Goal: Information Seeking & Learning: Find specific page/section

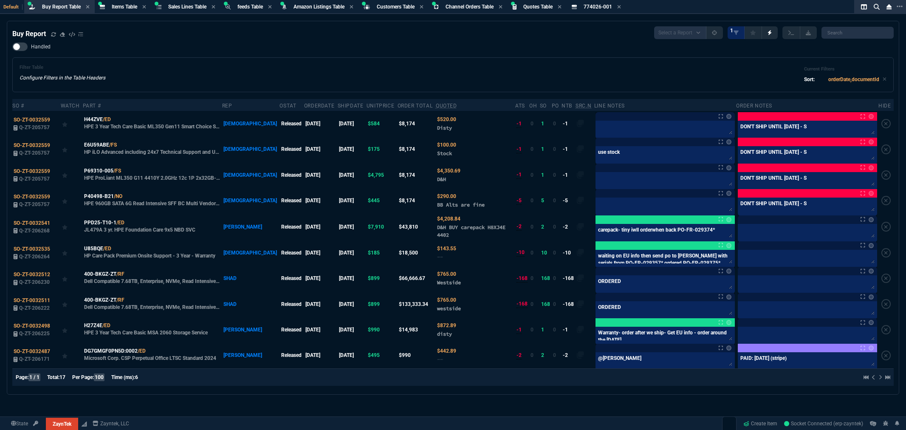
select select "8: NEPT"
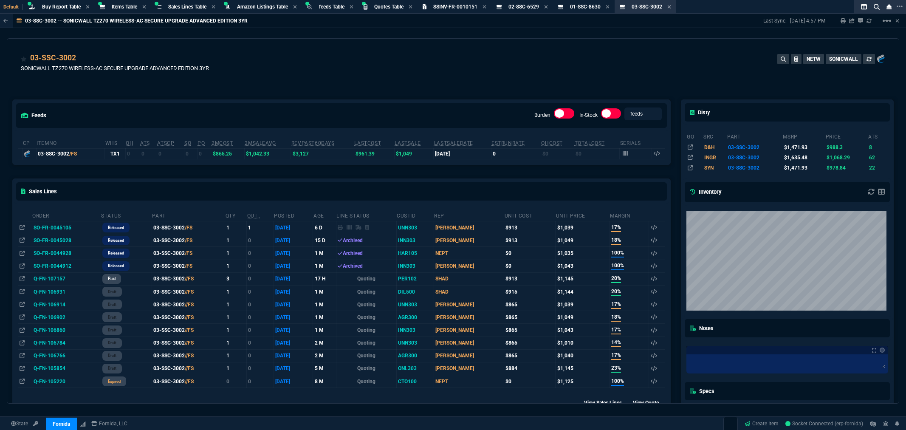
select select "8: NEPT"
click at [372, 91] on div "feeds Burden In-Stock feeds prices cp ItemNo WHS OH ATS ATSCP SO PO 2MCost 2MSa…" at bounding box center [341, 301] width 668 height 440
drag, startPoint x: 375, startPoint y: 56, endPoint x: 383, endPoint y: 55, distance: 8.2
click at [375, 56] on div "03-SSC-3002 SONICWALL TZ270 WIRELESS-AC SECURE UPGRADE ADVANCED EDITION 3YR NET…" at bounding box center [453, 67] width 864 height 30
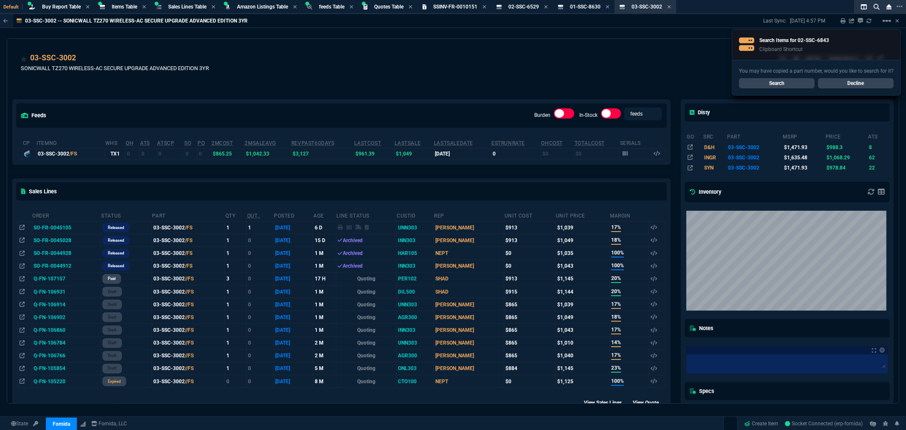
click at [766, 84] on link "Search" at bounding box center [777, 83] width 76 height 10
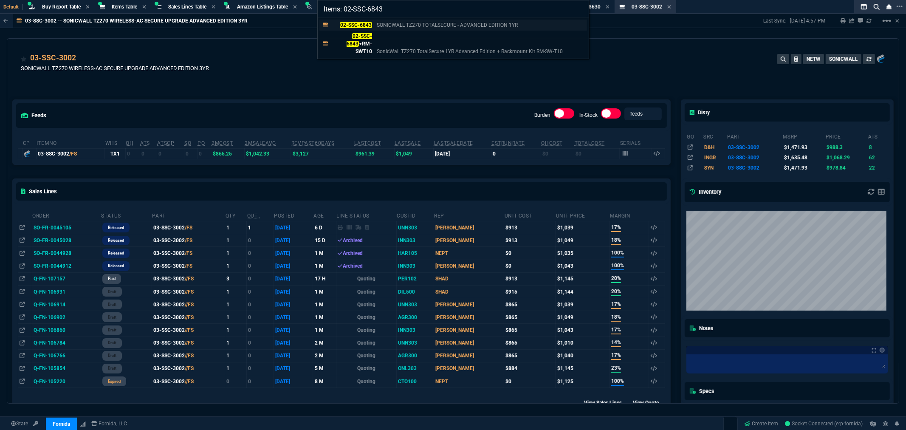
click at [359, 23] on mark "02-SSC-6843" at bounding box center [356, 25] width 32 height 6
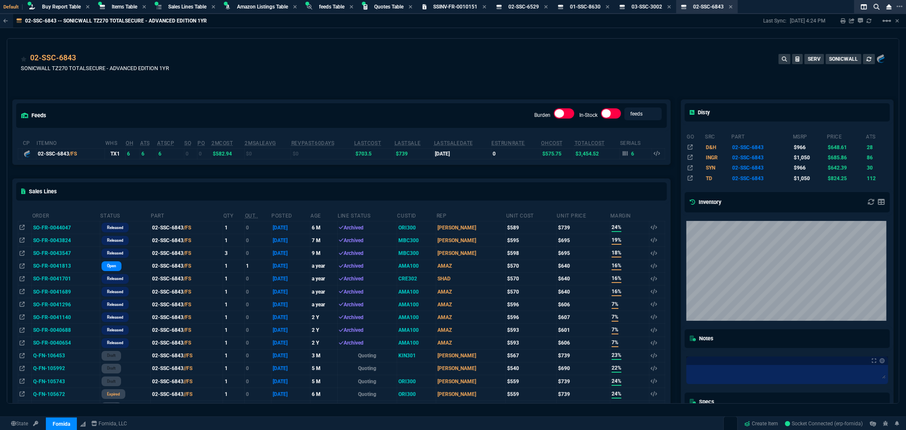
click at [342, 59] on div "02-SSC-6843 SONICWALL TZ270 TOTALSECURE - ADVANCED EDITION 1YR SERV SONICWALL" at bounding box center [453, 67] width 864 height 30
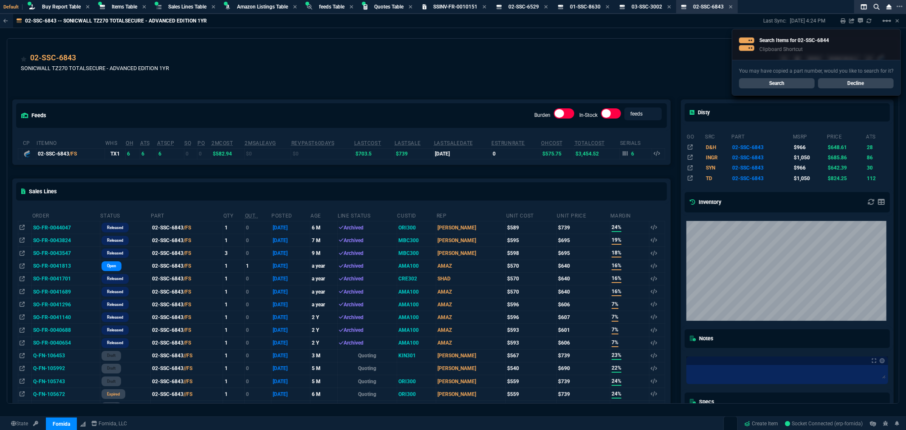
click at [781, 87] on link "Search" at bounding box center [777, 83] width 76 height 10
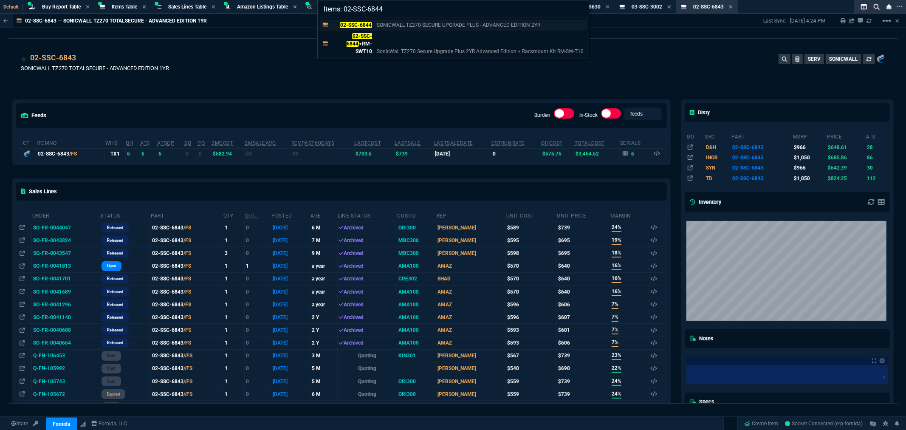
click at [358, 23] on mark "02-SSC-6844" at bounding box center [356, 25] width 32 height 6
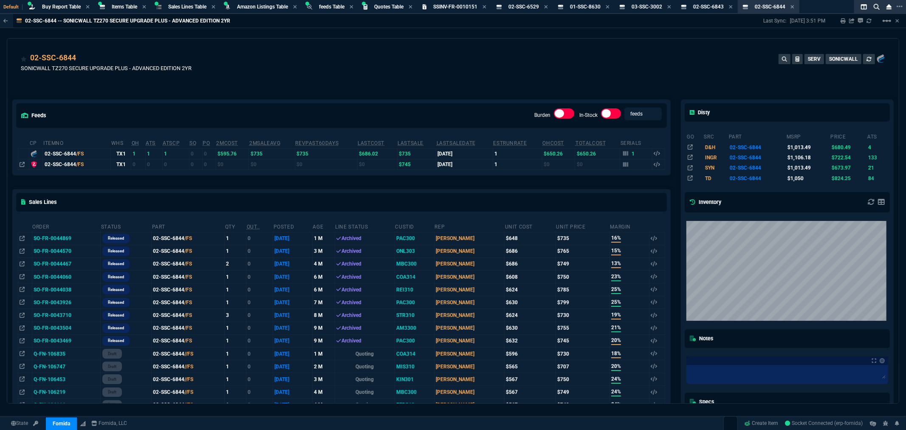
click at [402, 79] on div "02-SSC-6844 SONICWALL TZ270 SECURE UPGRADE PLUS - ADVANCED EDITION 2YR SERV SON…" at bounding box center [453, 67] width 864 height 30
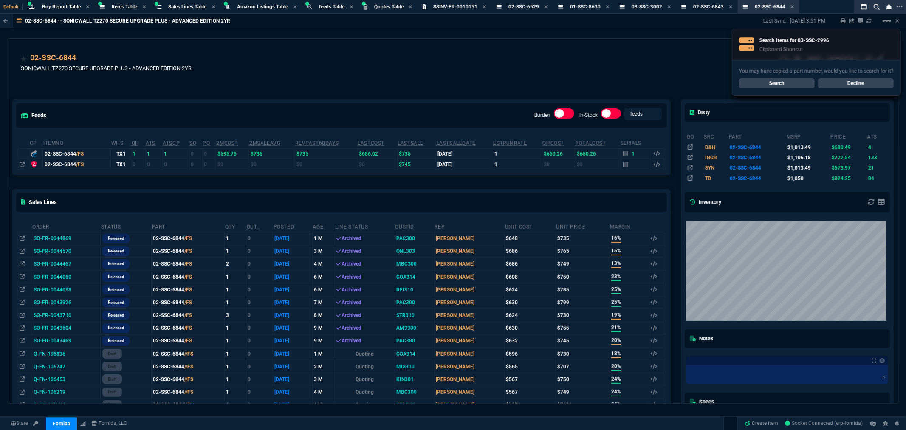
click at [772, 84] on link "Search" at bounding box center [777, 83] width 76 height 10
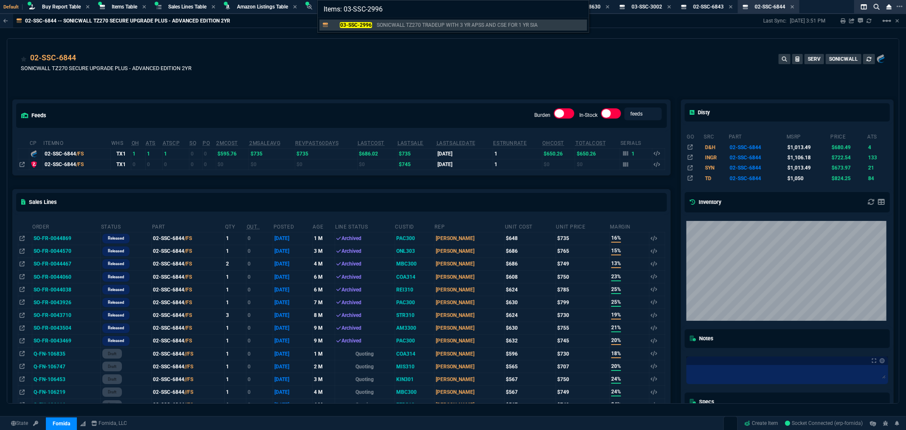
click at [368, 25] on mark "03-SSC-2996" at bounding box center [356, 25] width 32 height 6
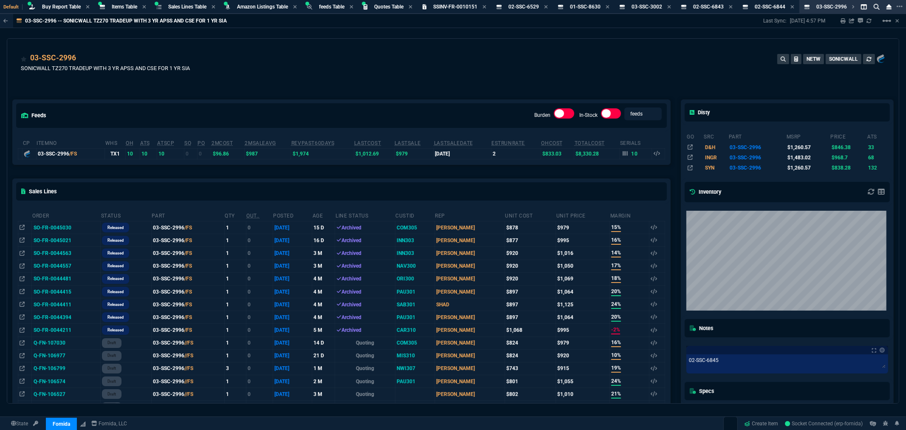
click at [403, 82] on div "feeds Burden In-Stock feeds prices cp ItemNo WHS OH ATS ATSCP SO PO 2MCost 2MSa…" at bounding box center [341, 352] width 668 height 543
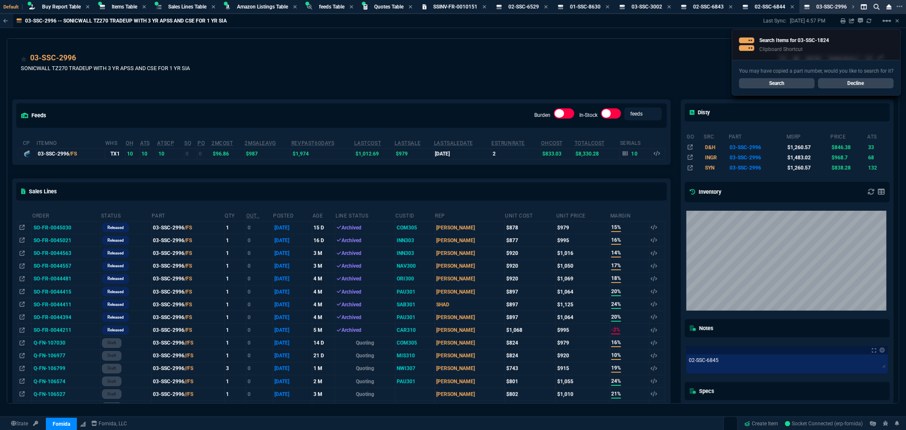
click at [773, 86] on link "Search" at bounding box center [777, 83] width 76 height 10
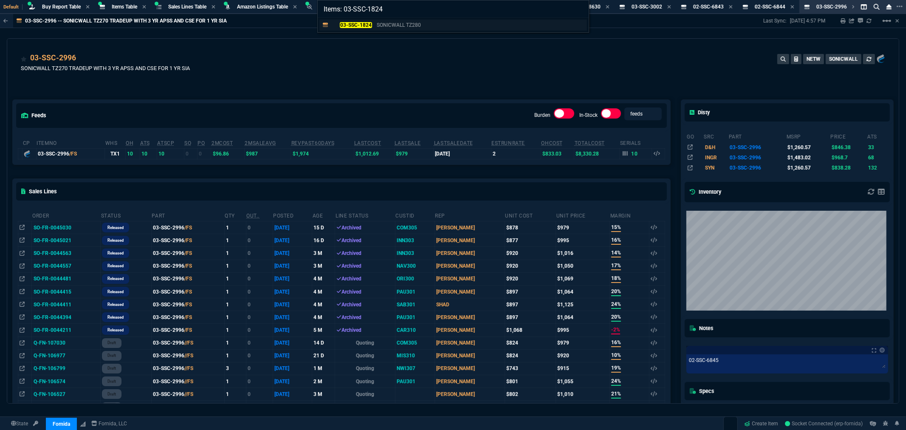
click at [355, 24] on mark "03-SSC-1824" at bounding box center [356, 25] width 32 height 6
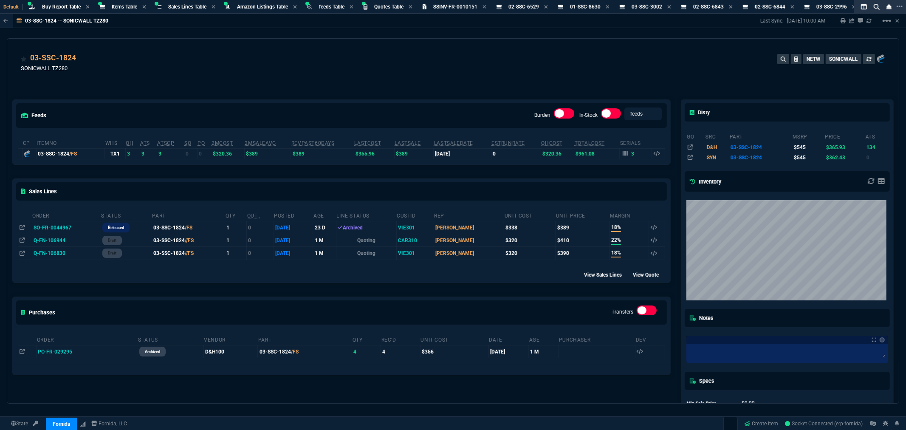
click at [400, 85] on div "feeds Burden In-Stock feeds prices cp ItemNo WHS OH ATS ATSCP SO PO 2MCost 2MSa…" at bounding box center [341, 273] width 668 height 384
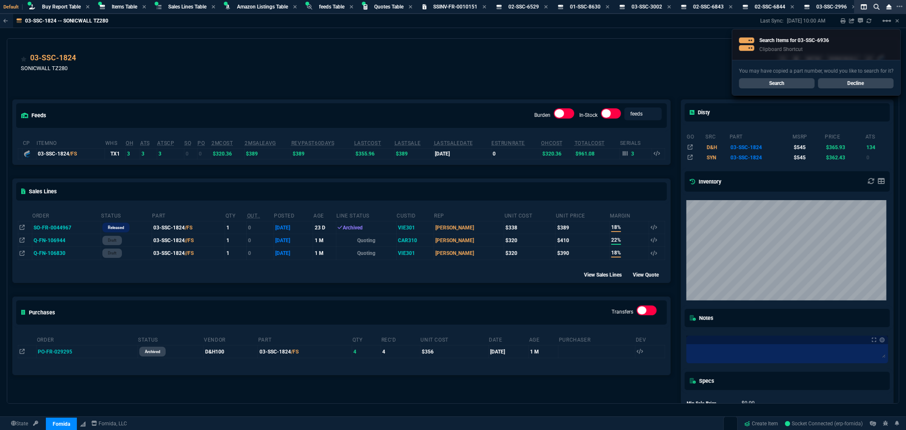
click at [766, 83] on link "Search" at bounding box center [777, 83] width 76 height 10
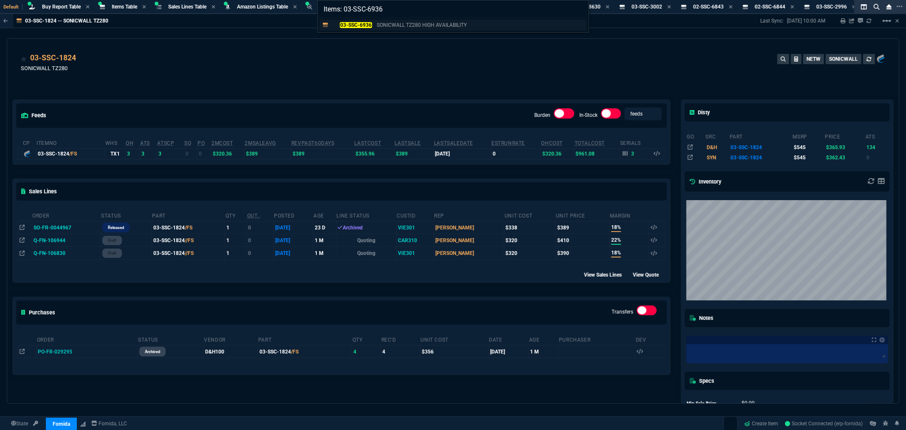
click at [361, 26] on mark "03-SSC-6936" at bounding box center [356, 25] width 32 height 6
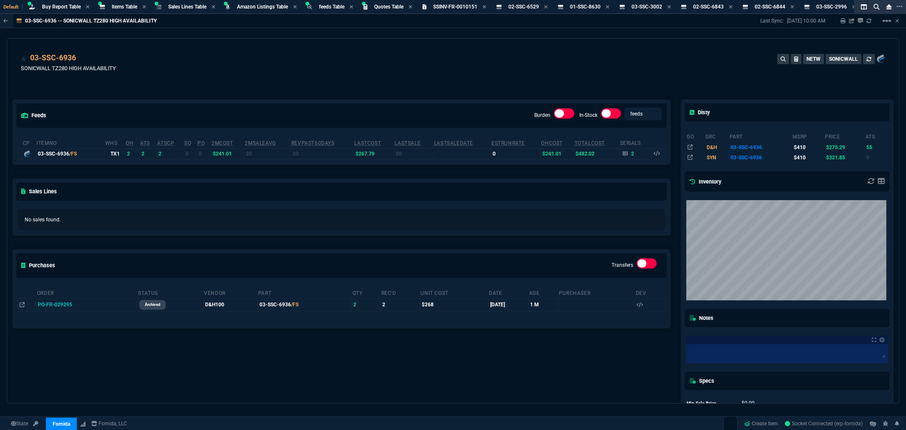
click at [361, 88] on div "feeds Burden In-Stock feeds prices cp ItemNo WHS OH ATS ATSCP SO PO 2MCost 2MSa…" at bounding box center [341, 273] width 668 height 384
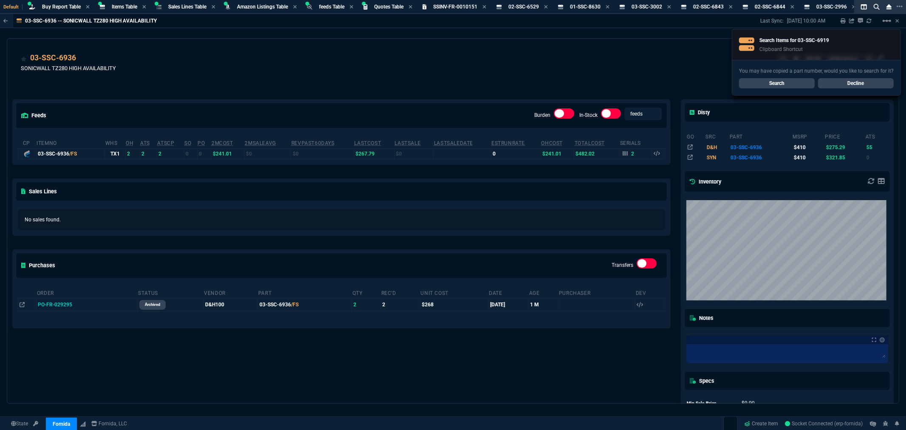
click at [761, 82] on link "Search" at bounding box center [777, 83] width 76 height 10
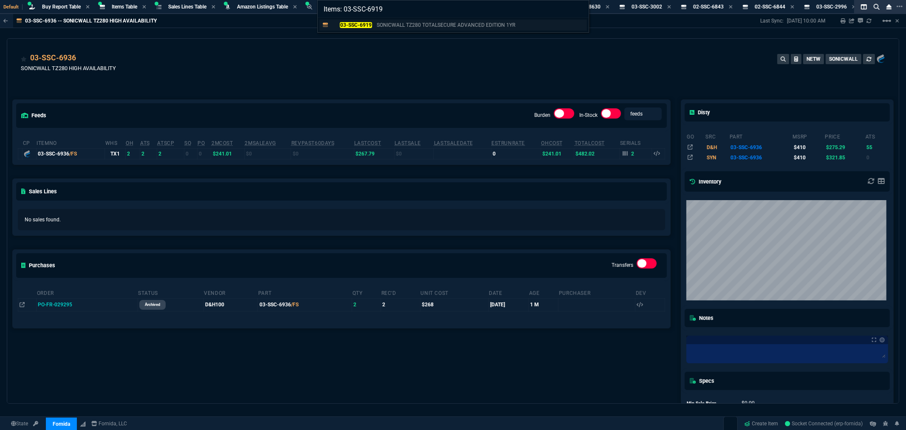
click at [355, 22] on mark "03-SSC-6919" at bounding box center [356, 25] width 32 height 6
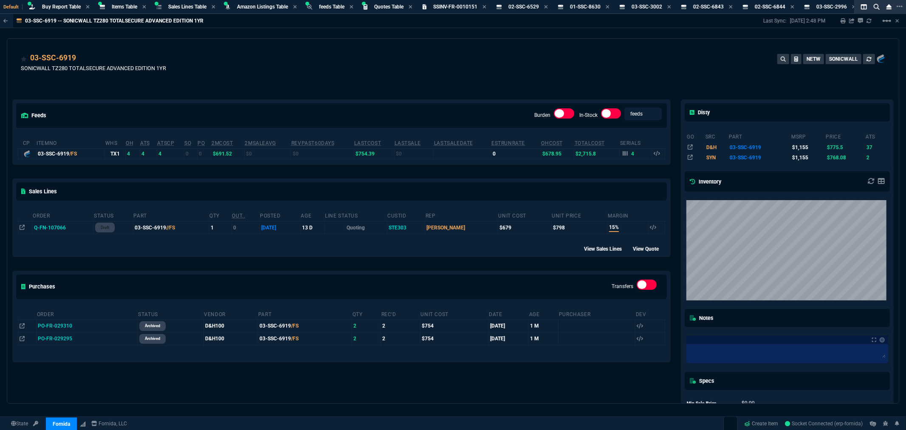
click at [383, 68] on div "03-SSC-6919 SONICWALL TZ280 TOTALSECURE ADVANCED EDITION 1YR NETW SONICWALL" at bounding box center [453, 67] width 864 height 30
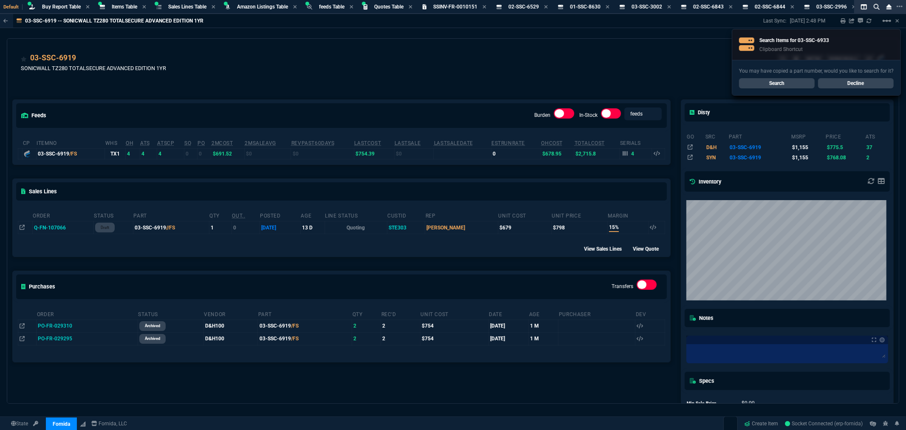
click at [785, 82] on link "Search" at bounding box center [777, 83] width 76 height 10
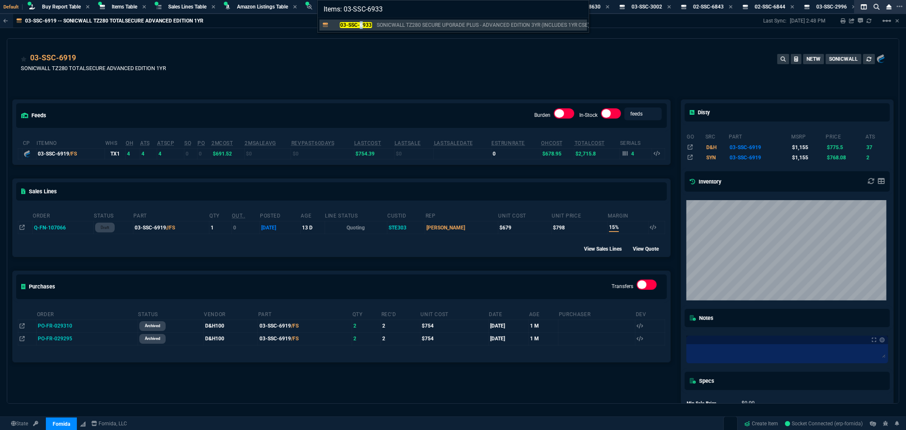
click at [361, 25] on mark "03-SSC-6933" at bounding box center [356, 25] width 32 height 6
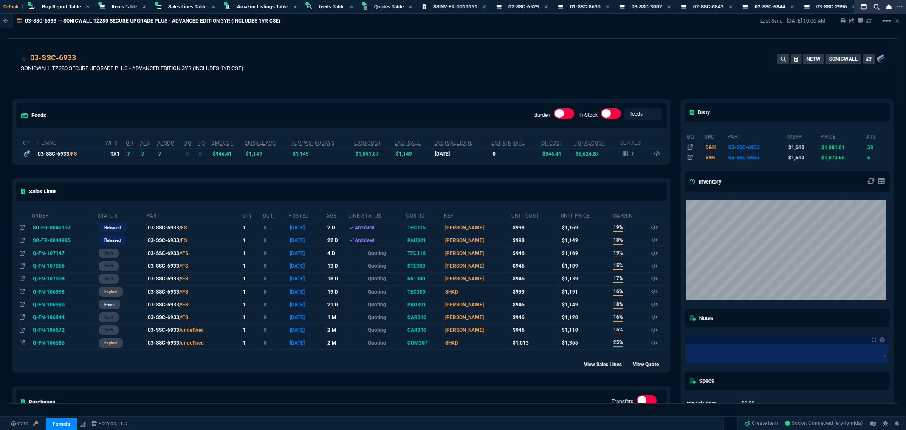
click at [404, 86] on div "feeds Burden In-Stock feeds prices cp ItemNo WHS OH ATS ATSCP SO PO 2MCost 2MSa…" at bounding box center [341, 275] width 668 height 389
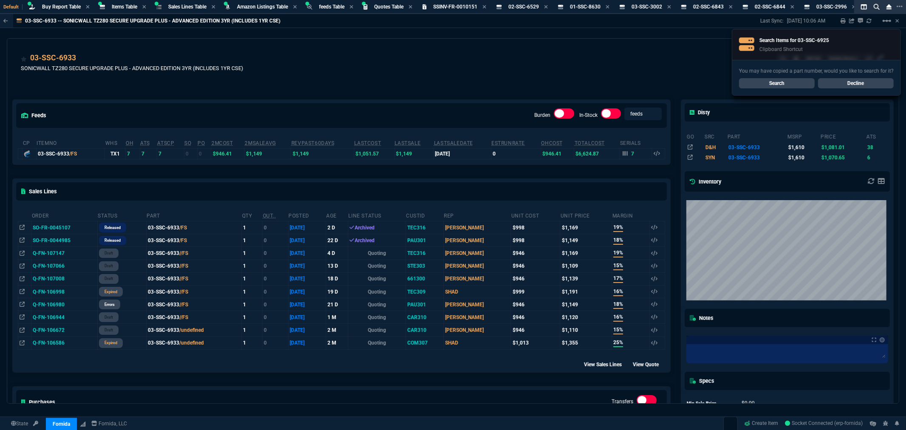
click at [768, 81] on link "Search" at bounding box center [777, 83] width 76 height 10
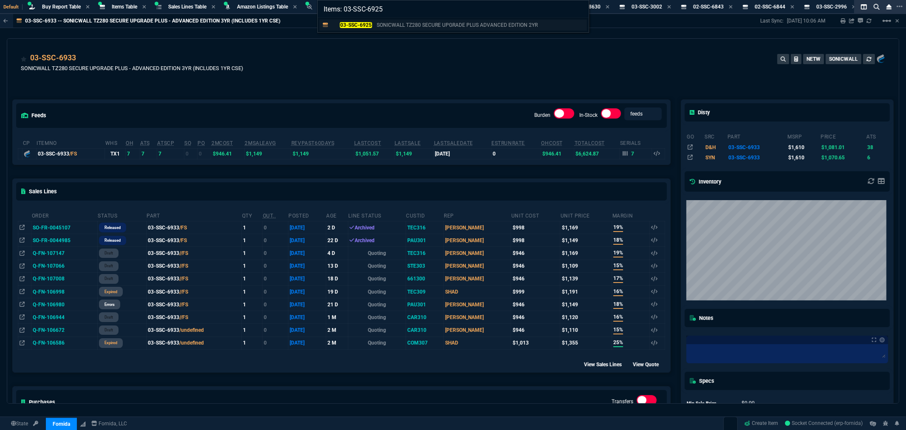
click at [347, 18] on div "03-SSC-6925 SONICWALL TZ280 SECURE UPGRADE PLUS ADVANCED EDITION 2YR" at bounding box center [453, 25] width 271 height 14
click at [346, 24] on mark "03-SSC-6925" at bounding box center [356, 25] width 32 height 6
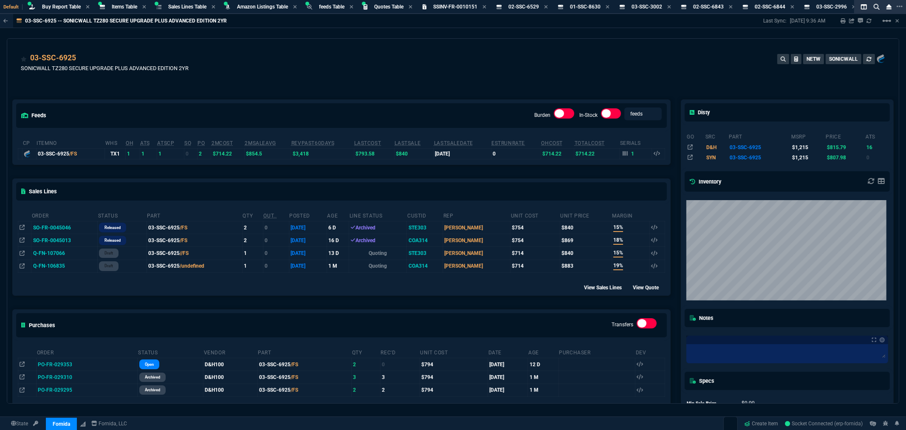
drag, startPoint x: 394, startPoint y: 59, endPoint x: 411, endPoint y: 61, distance: 17.1
click at [394, 59] on div "03-SSC-6925 SONICWALL TZ280 SECURE UPGRADE PLUS ADVANCED EDITION 2YR NETW SONIC…" at bounding box center [453, 67] width 864 height 30
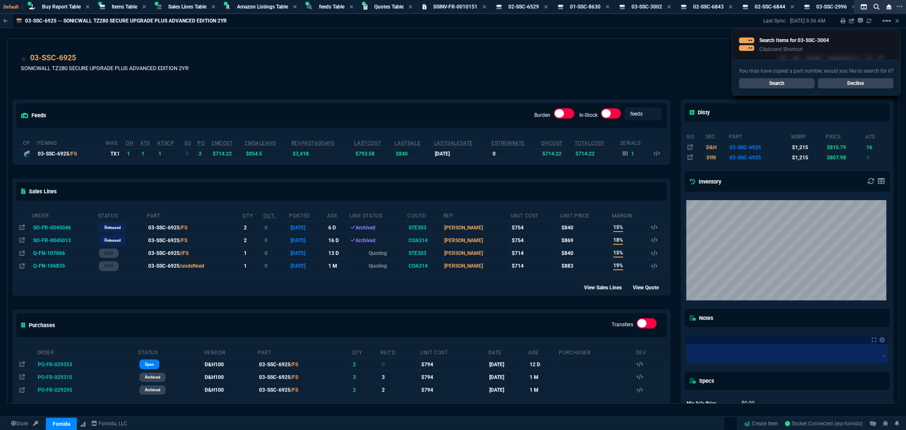
click at [791, 85] on link "Search" at bounding box center [777, 83] width 76 height 10
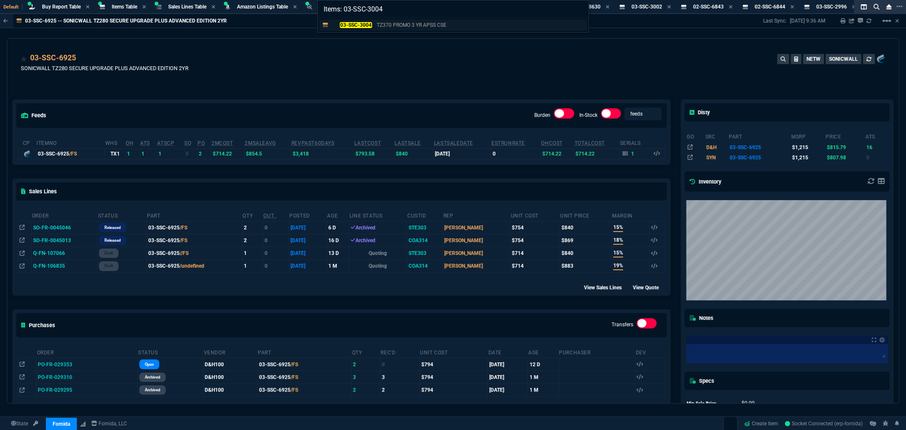
click at [362, 23] on mark "03-SSC-3004" at bounding box center [356, 25] width 32 height 6
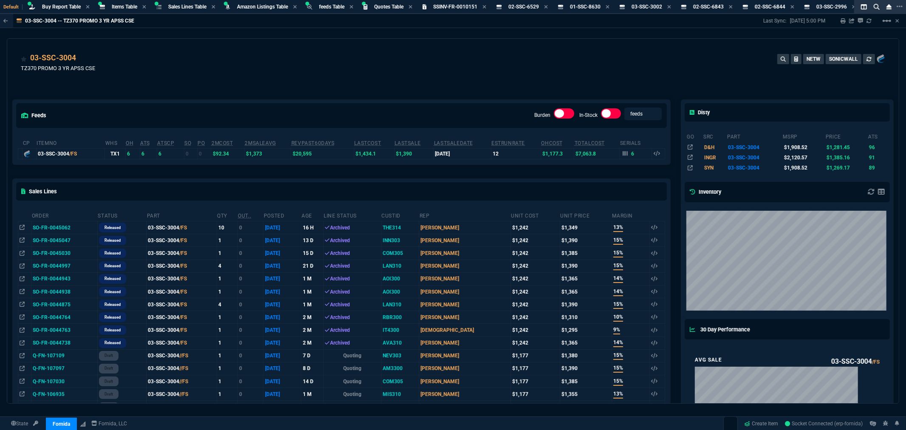
click at [394, 60] on div "03-SSC-3004 TZ370 PROMO 3 YR APSS CSE NETW SONICWALL" at bounding box center [453, 67] width 864 height 30
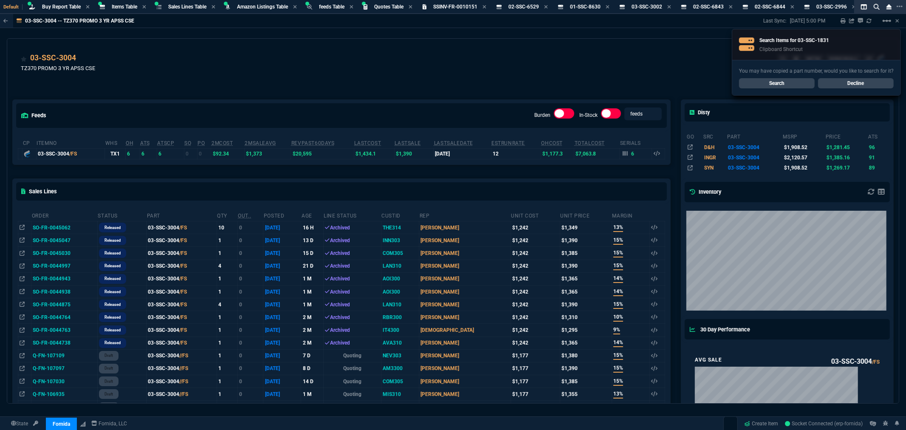
click at [772, 82] on link "Search" at bounding box center [777, 83] width 76 height 10
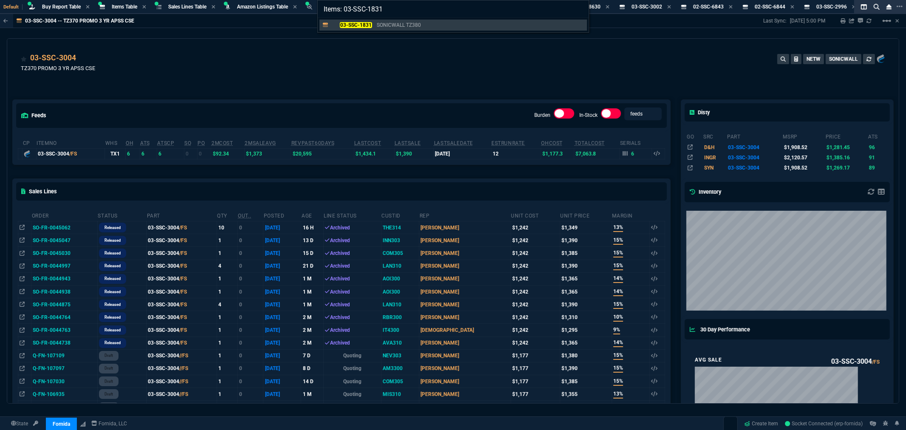
click at [373, 24] on div "03-SSC-1831 SONICWALL TZ380" at bounding box center [377, 25] width 93 height 8
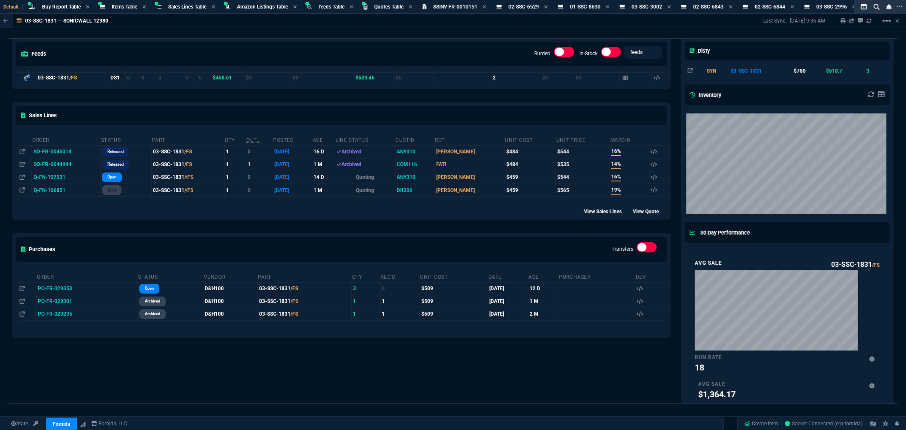
scroll to position [94, 0]
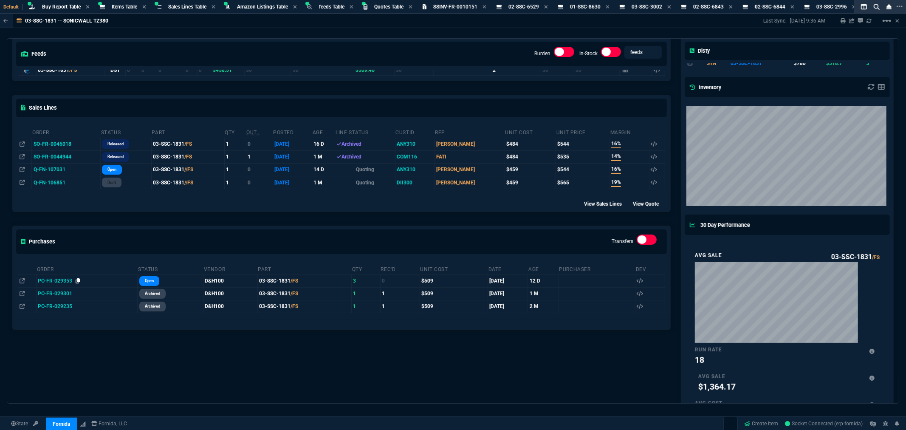
click at [76, 279] on icon at bounding box center [78, 280] width 5 height 5
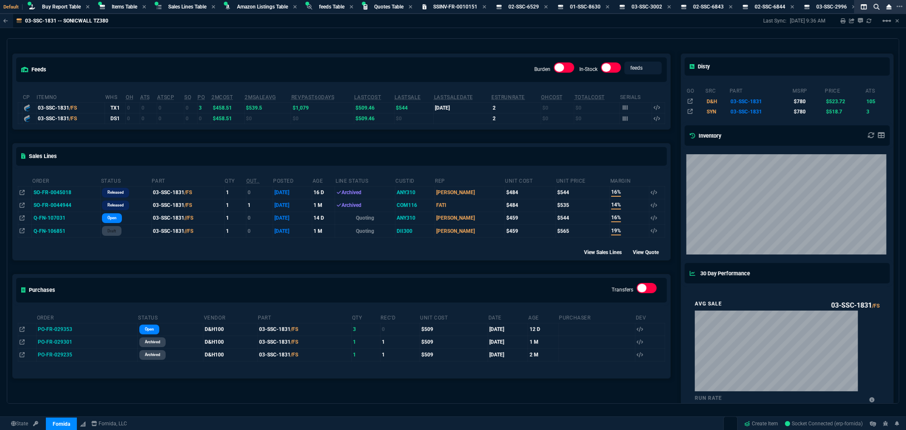
scroll to position [0, 0]
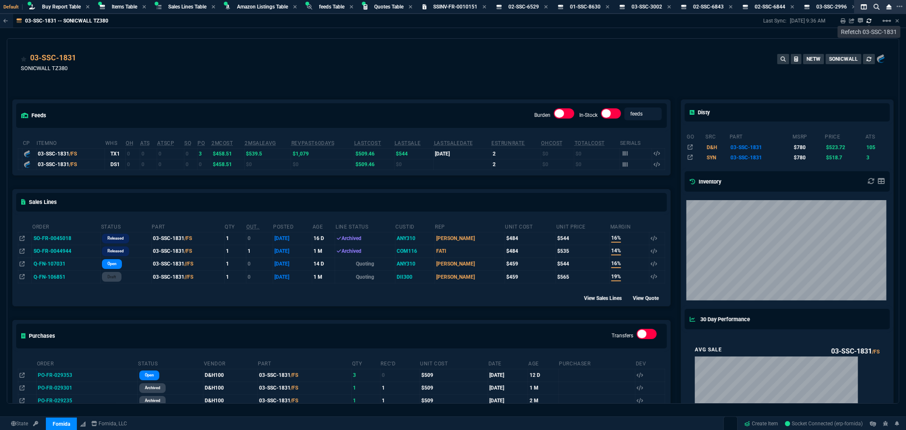
click at [871, 21] on icon at bounding box center [868, 20] width 5 height 4
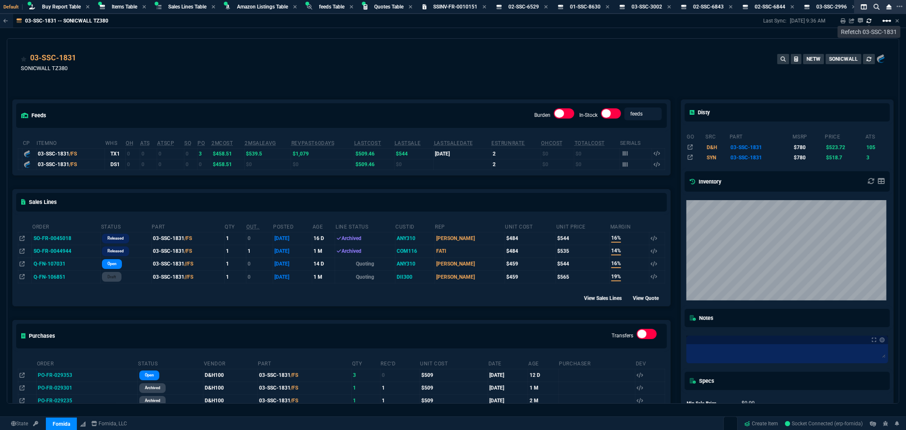
click at [889, 20] on mat-icon "linear_scale" at bounding box center [887, 21] width 10 height 10
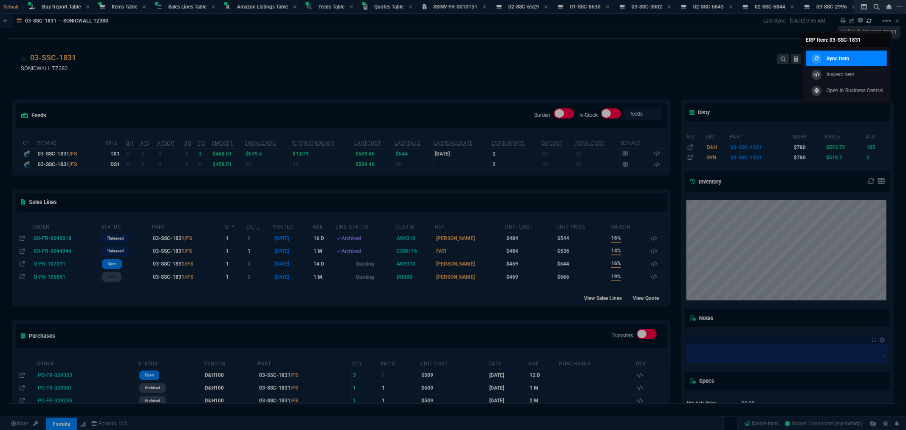
click at [837, 59] on p "Sync Item" at bounding box center [837, 59] width 23 height 8
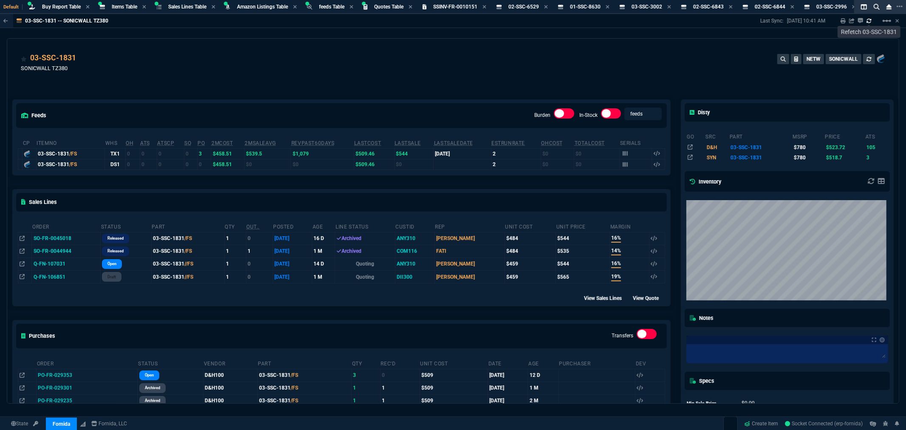
click at [869, 18] on icon at bounding box center [868, 20] width 5 height 4
click at [866, 61] on fa-icon at bounding box center [868, 59] width 5 height 6
click at [81, 57] on icon at bounding box center [81, 58] width 5 height 5
drag, startPoint x: 192, startPoint y: 77, endPoint x: 174, endPoint y: 73, distance: 18.7
click at [189, 76] on div "03-SSC-1831 SONICWALL TZ380 NETW SONICWALL" at bounding box center [453, 67] width 864 height 30
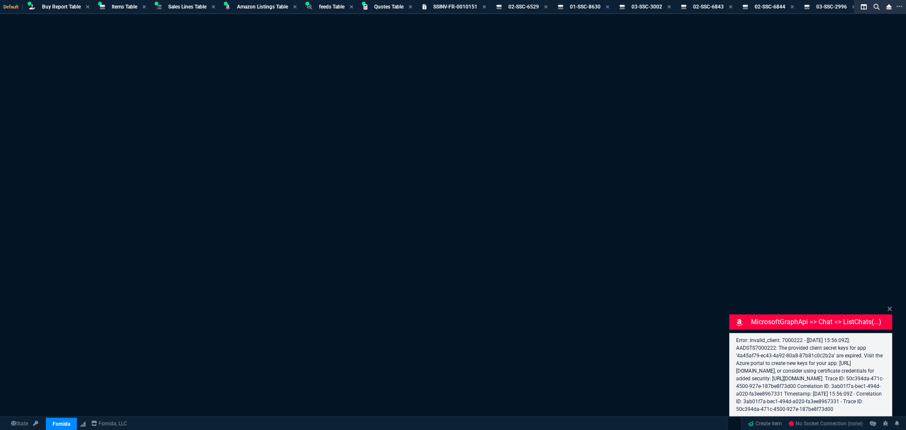
select select "8: NEPT"
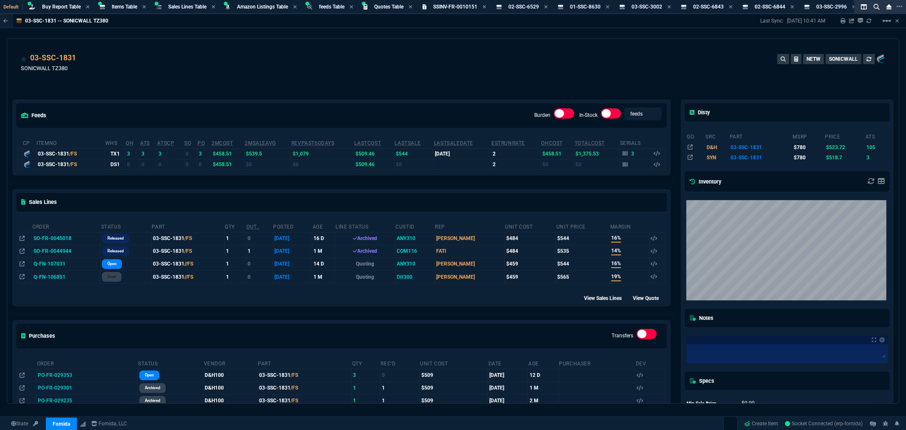
click at [406, 43] on div "03-SSC-1831 SONICWALL TZ380 NETW SONICWALL" at bounding box center [452, 64] width 891 height 51
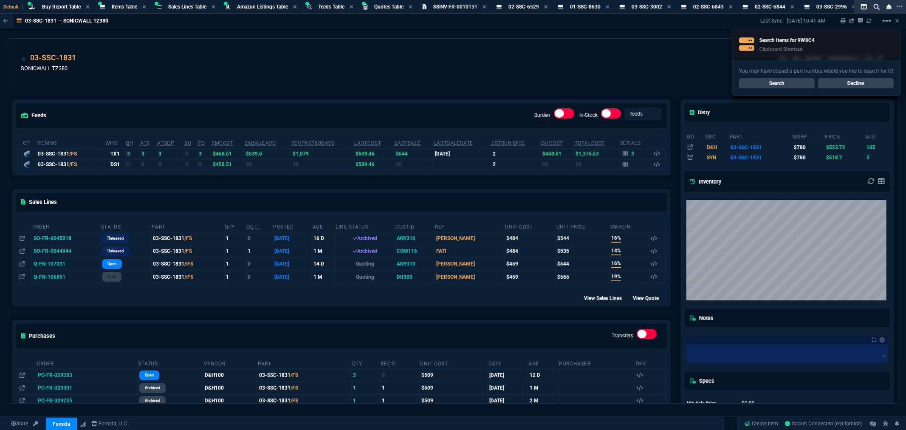
click at [781, 81] on link "Search" at bounding box center [777, 83] width 76 height 10
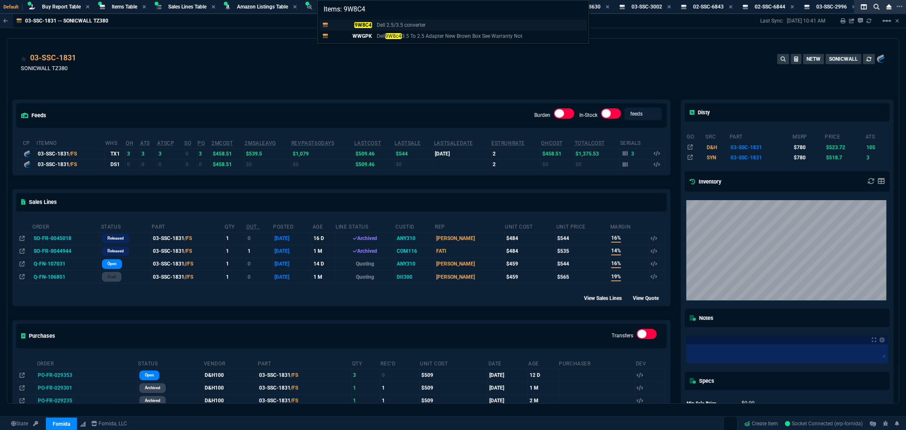
click at [368, 24] on mark "9W8C4" at bounding box center [362, 25] width 17 height 6
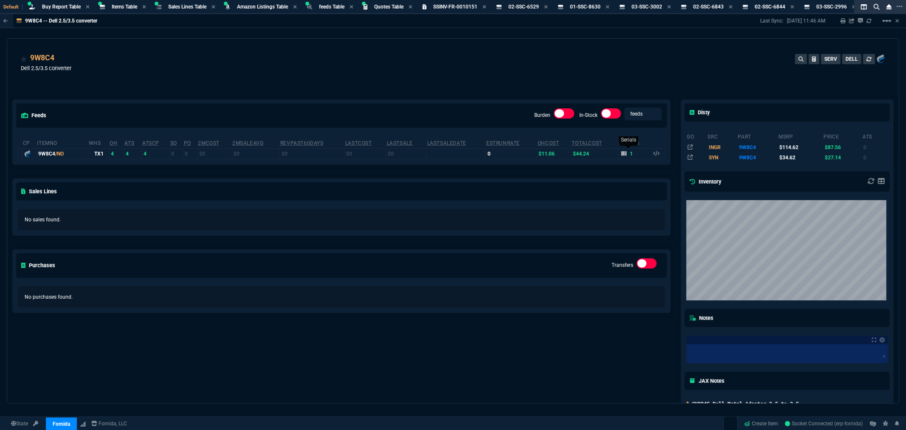
click at [621, 155] on icon at bounding box center [623, 153] width 5 height 5
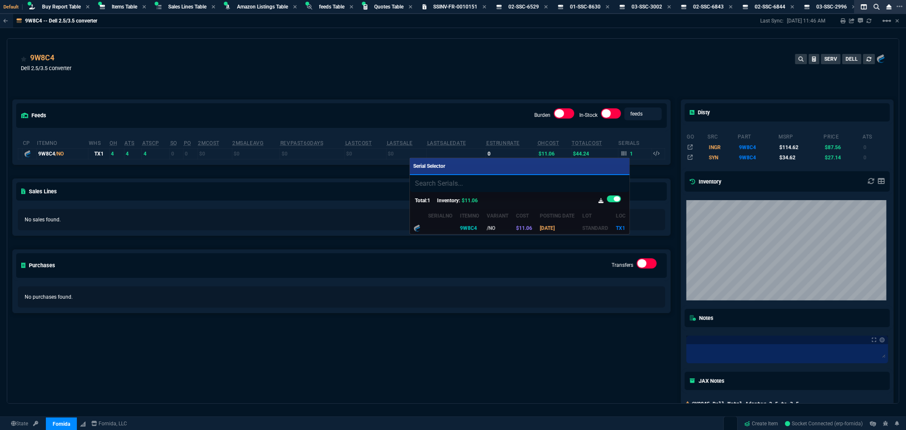
click at [500, 77] on div at bounding box center [453, 215] width 906 height 430
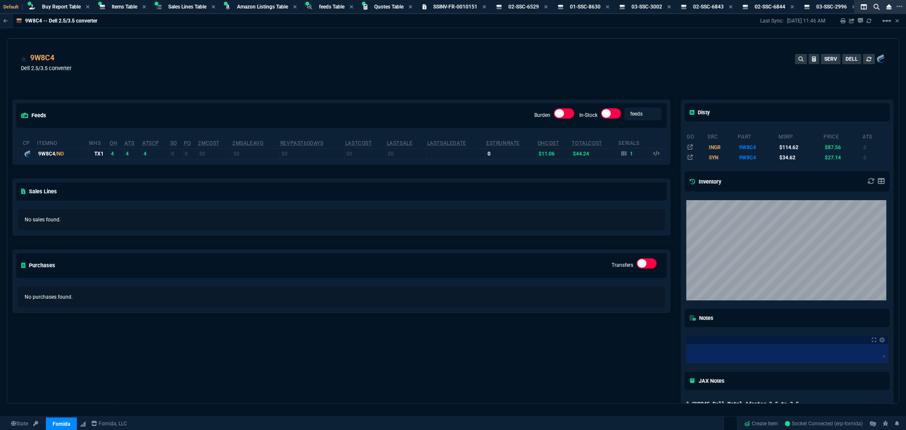
drag, startPoint x: 466, startPoint y: 71, endPoint x: 479, endPoint y: 71, distance: 12.7
click at [466, 71] on div "9W8C4 Dell 2.5/3.5 converter SERV DELL" at bounding box center [453, 67] width 864 height 30
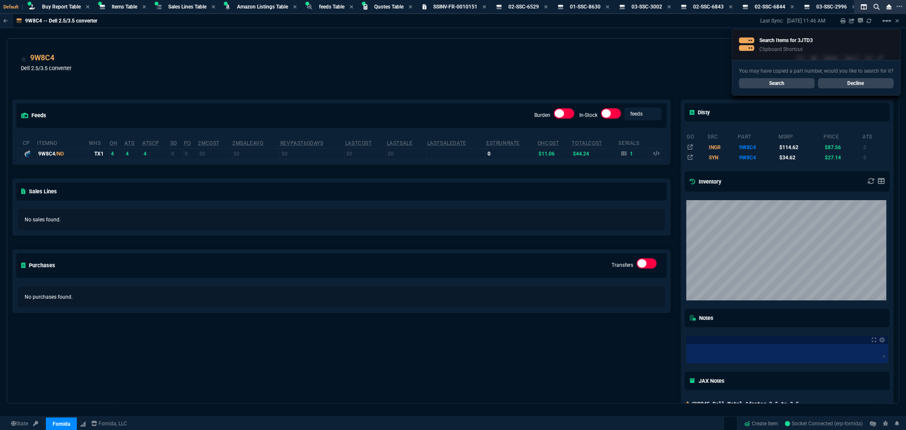
click at [775, 84] on link "Search" at bounding box center [777, 83] width 76 height 10
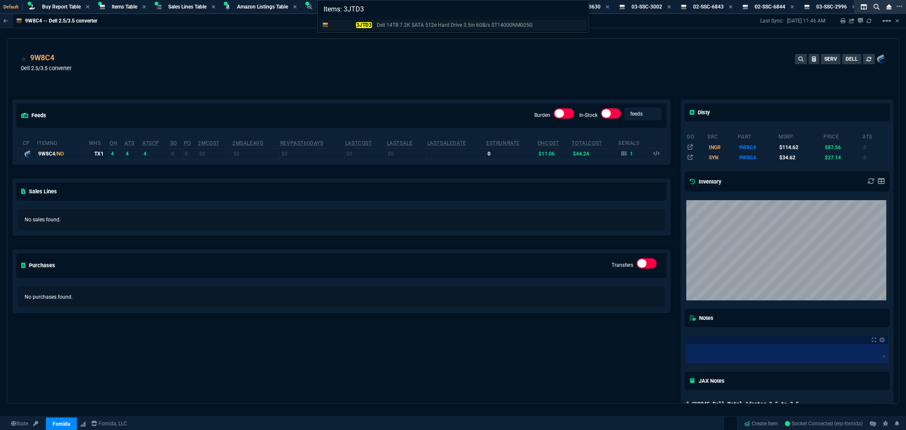
click at [366, 24] on mark "3JTD3" at bounding box center [364, 25] width 16 height 6
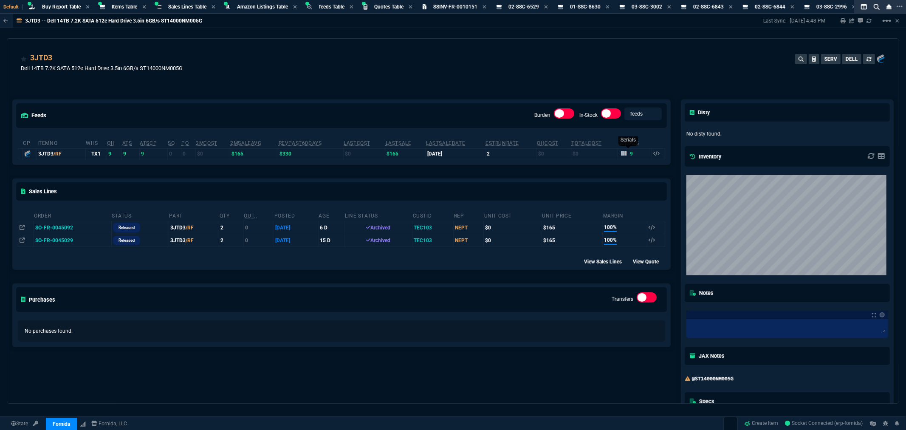
click at [621, 154] on icon at bounding box center [623, 153] width 5 height 5
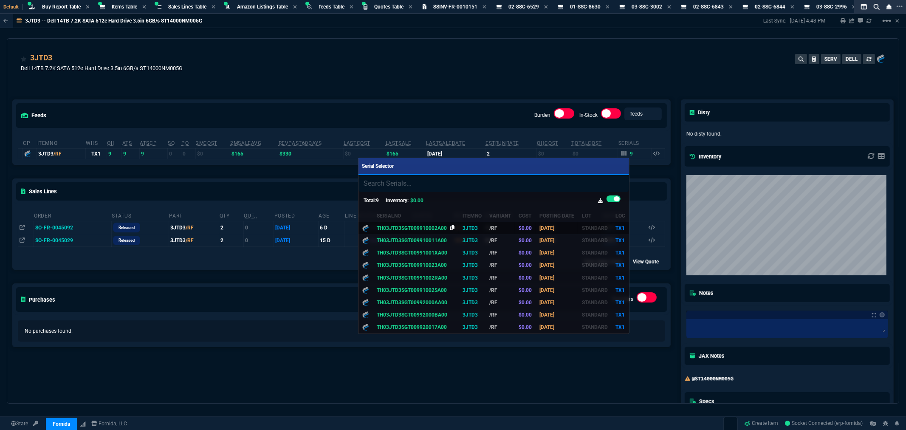
click at [450, 227] on icon at bounding box center [452, 227] width 5 height 5
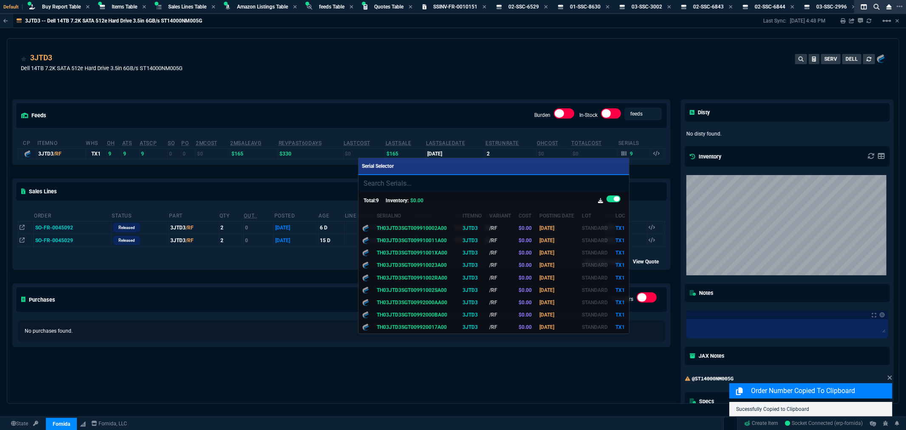
click at [477, 73] on div at bounding box center [453, 215] width 906 height 430
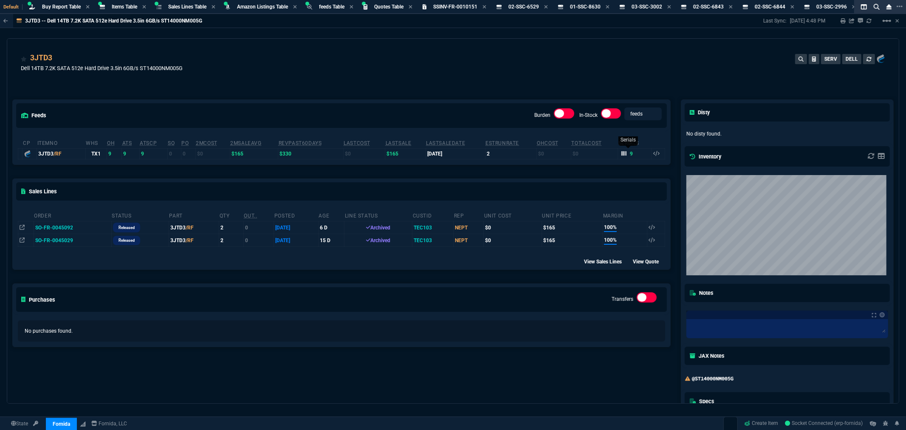
click at [621, 152] on icon at bounding box center [623, 153] width 5 height 5
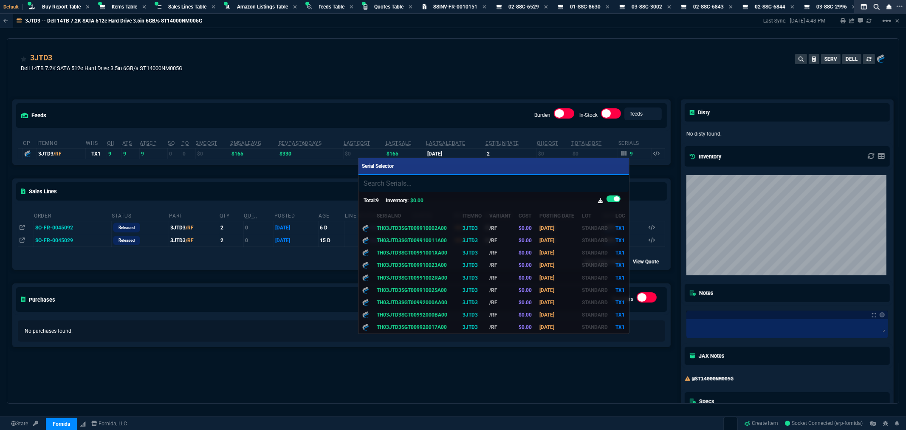
click at [481, 95] on div at bounding box center [453, 215] width 906 height 430
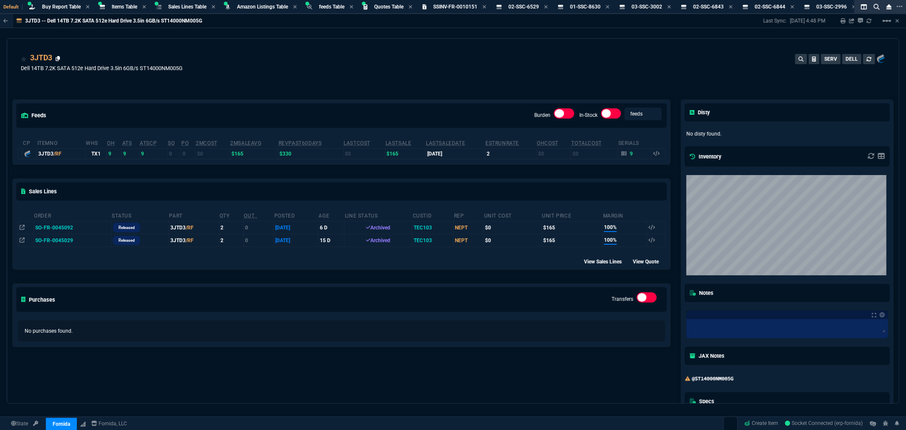
click at [57, 56] on icon at bounding box center [58, 58] width 5 height 5
click at [431, 228] on td "TEC103" at bounding box center [432, 227] width 41 height 13
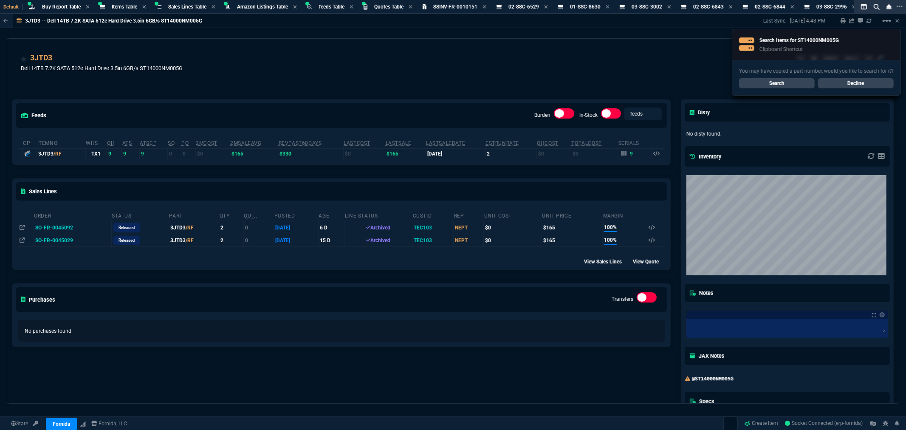
drag, startPoint x: 65, startPoint y: 228, endPoint x: 71, endPoint y: 228, distance: 6.4
click at [65, 228] on td "SO-FR-0045092" at bounding box center [73, 227] width 78 height 13
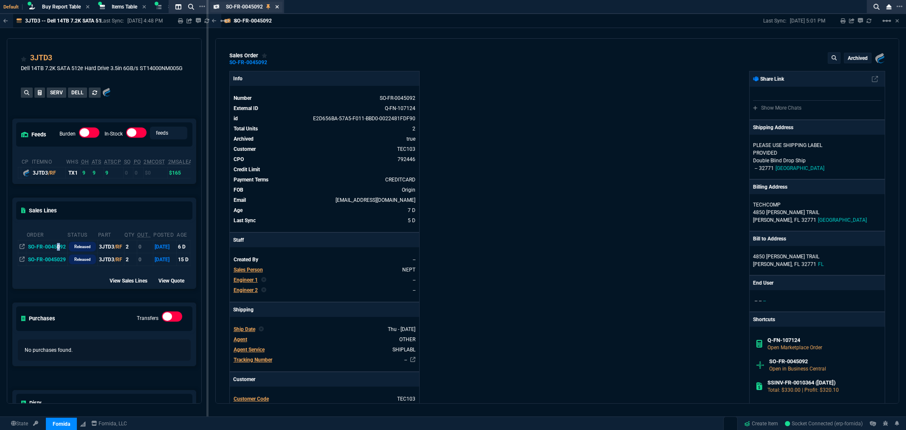
click at [275, 6] on icon at bounding box center [277, 6] width 4 height 5
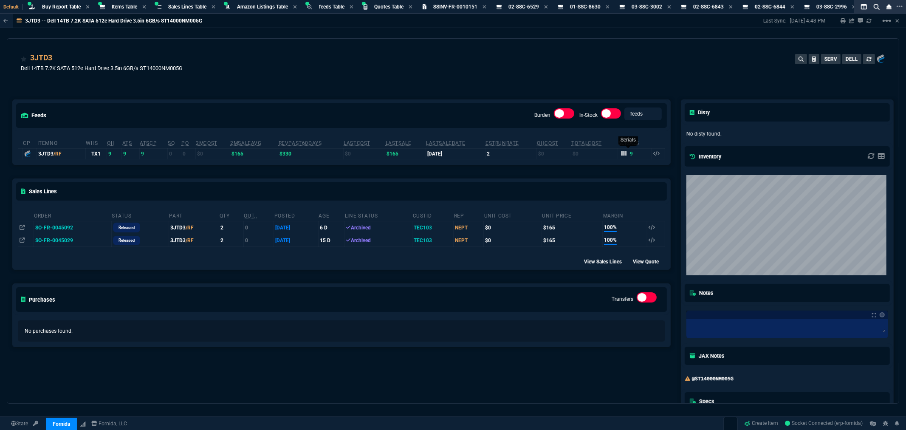
click at [621, 154] on icon at bounding box center [623, 153] width 5 height 5
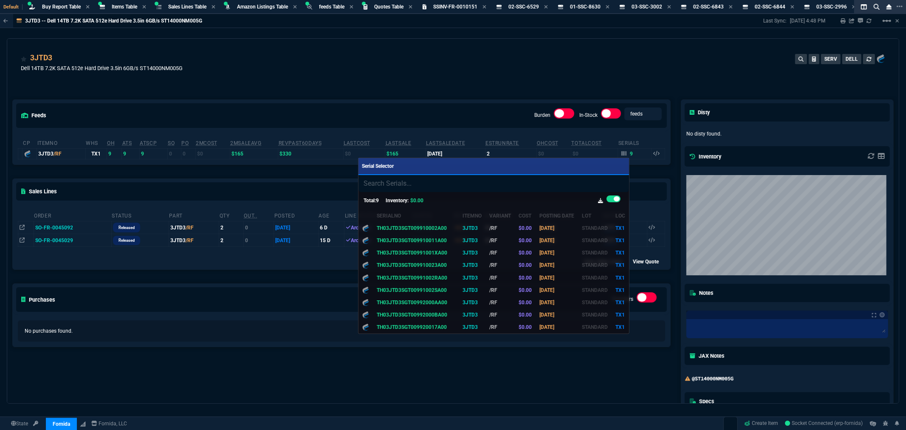
click at [302, 344] on div at bounding box center [453, 215] width 906 height 430
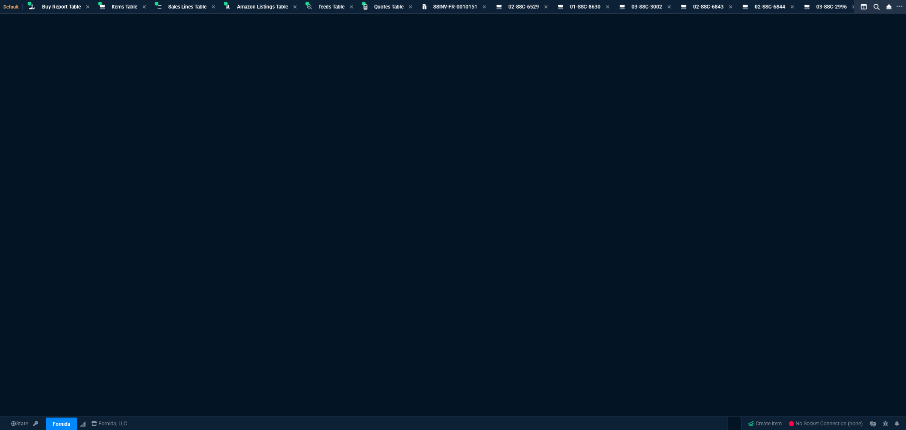
select select "8: NEPT"
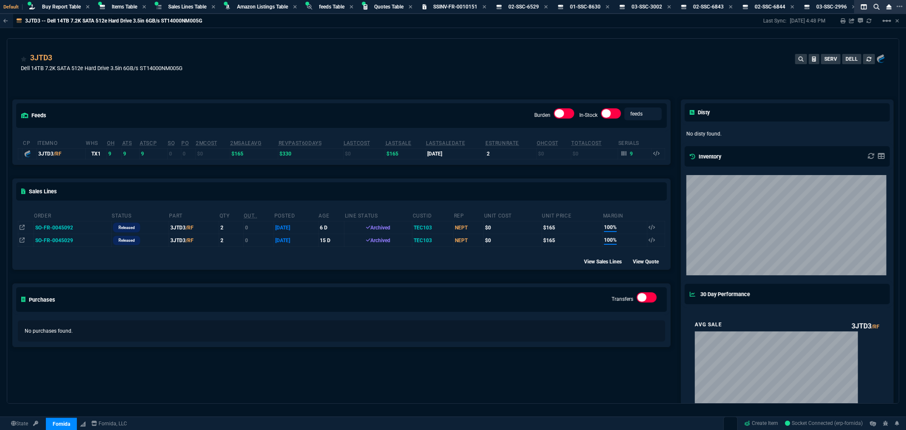
drag, startPoint x: 436, startPoint y: 63, endPoint x: 458, endPoint y: 61, distance: 22.1
click at [436, 63] on div "3JTD3 Dell 14TB 7.2K SATA 512e Hard Drive 3.5in 6GB/s ST14000NM005G SERV DELL" at bounding box center [453, 67] width 864 height 30
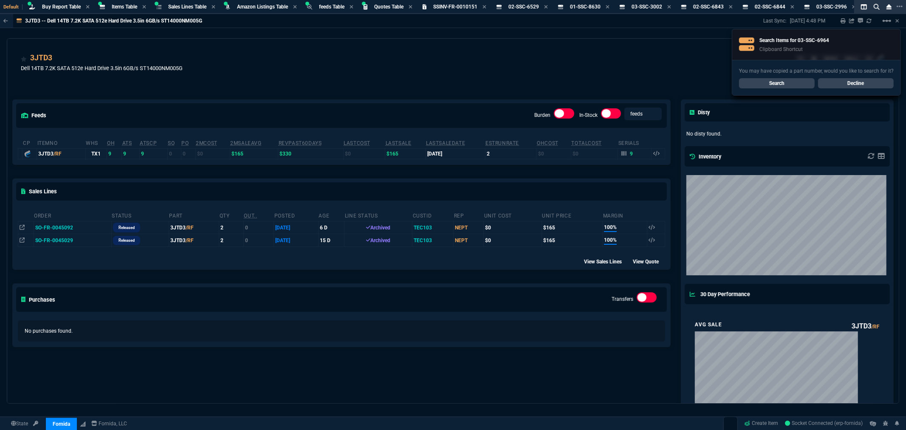
click at [791, 83] on link "Search" at bounding box center [777, 83] width 76 height 10
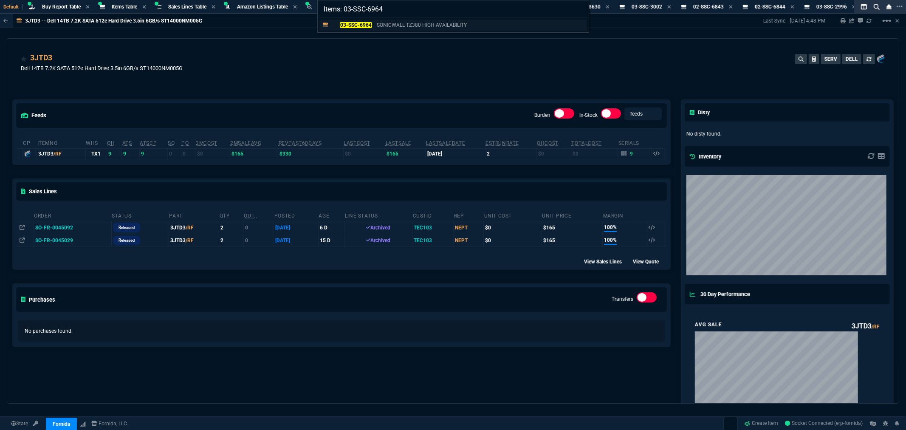
click at [369, 26] on mark "03-SSC-6964" at bounding box center [356, 25] width 32 height 6
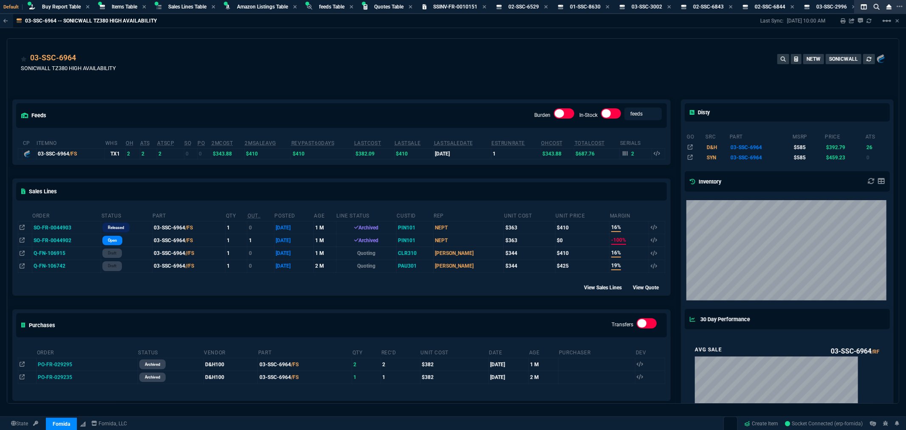
drag, startPoint x: 391, startPoint y: 70, endPoint x: 398, endPoint y: 68, distance: 6.9
click at [391, 70] on div "03-SSC-6964 SONICWALL TZ380 HIGH AVAILABILITY NETW SONICWALL" at bounding box center [453, 67] width 864 height 30
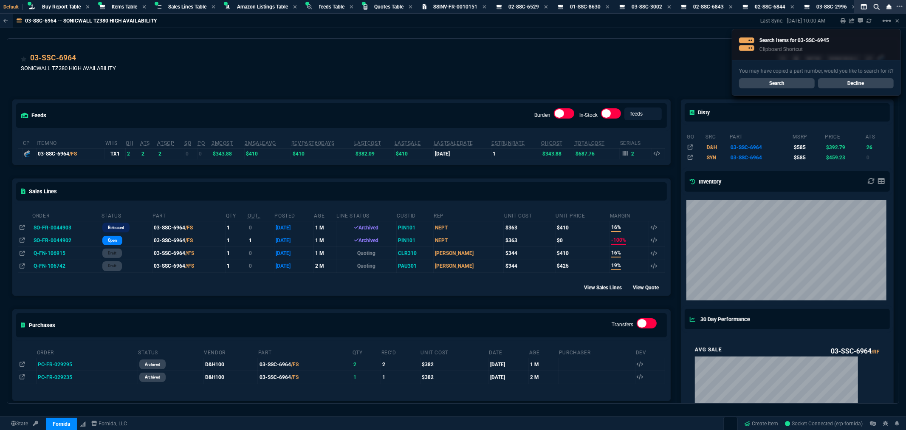
click at [778, 82] on link "Search" at bounding box center [777, 83] width 76 height 10
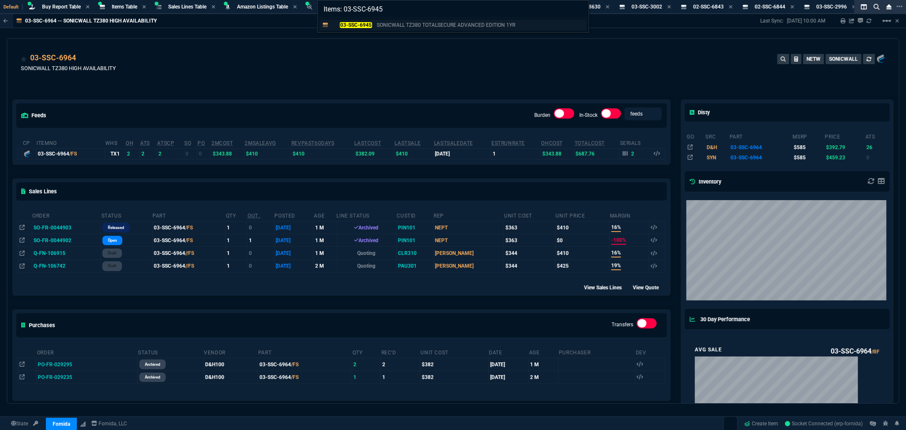
click at [365, 24] on mark "03-SSC-6945" at bounding box center [356, 25] width 32 height 6
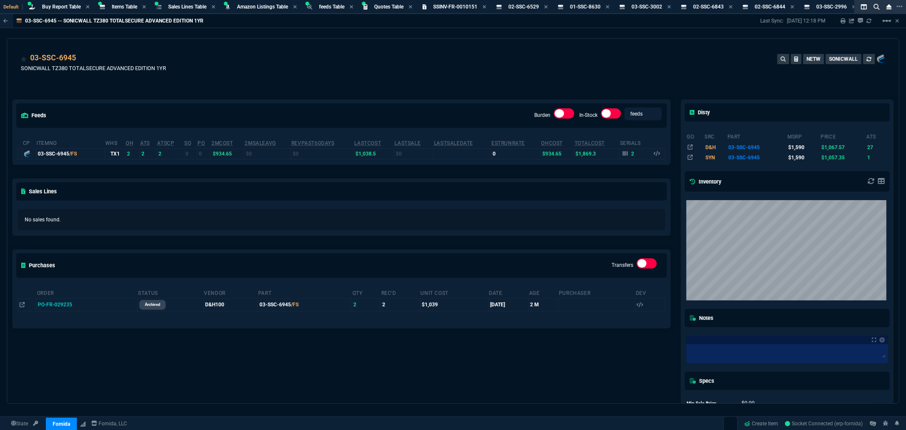
click at [420, 73] on div "03-SSC-6945 SONICWALL TZ380 TOTALSECURE ADVANCED EDITION 1YR NETW SONICWALL" at bounding box center [453, 67] width 864 height 30
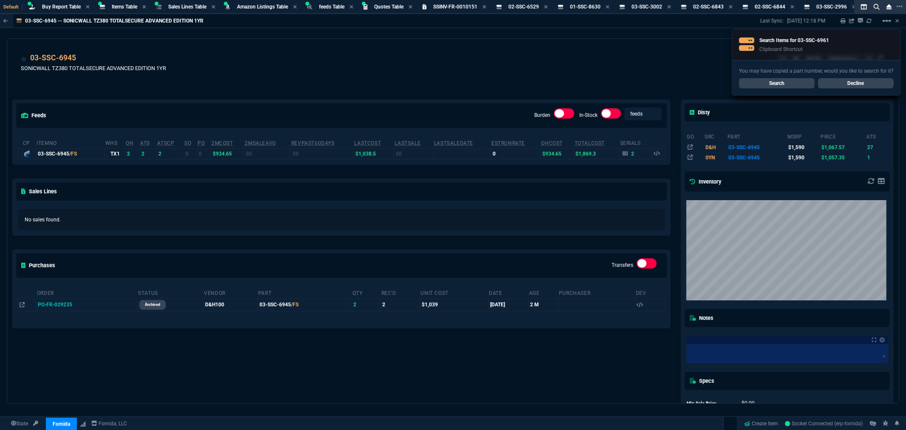
click at [773, 82] on link "Search" at bounding box center [777, 83] width 76 height 10
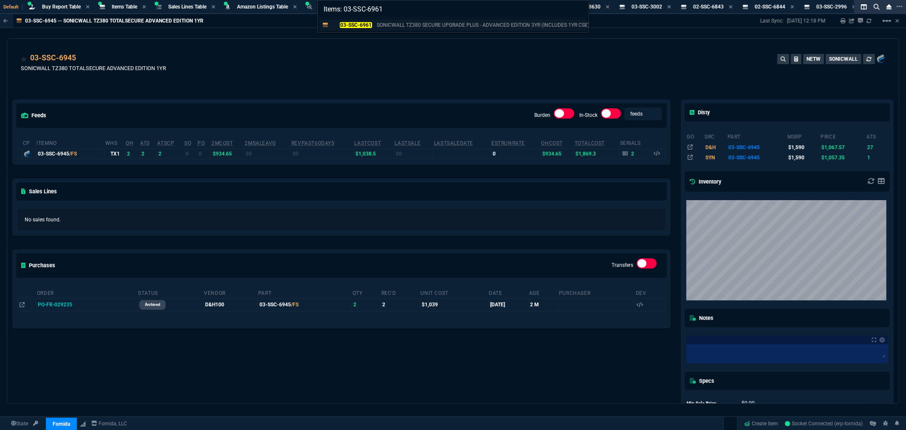
click at [372, 26] on div "03-SSC-6961 SONICWALL TZ380 SECURE UPGRADE PLUS - ADVANCED EDITION 3YR (INCLUDE…" at bounding box center [462, 25] width 262 height 8
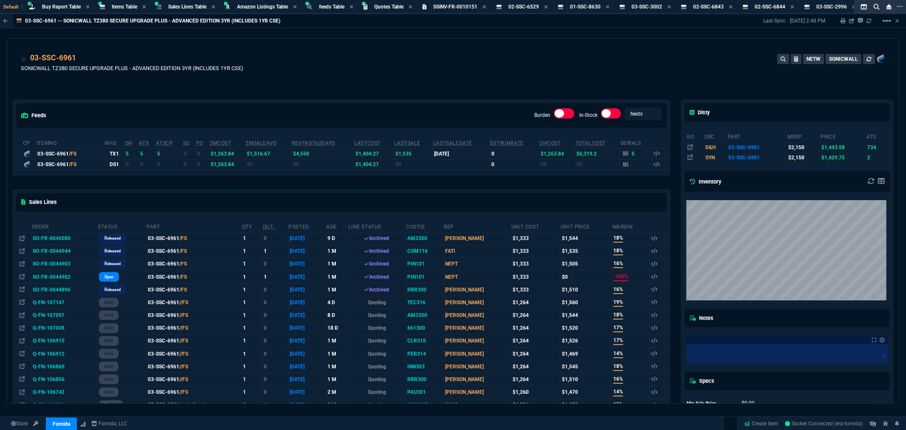
drag, startPoint x: 382, startPoint y: 85, endPoint x: 396, endPoint y: 79, distance: 14.8
click at [382, 85] on div "feeds Burden In-Stock feeds prices cp ItemNo WHS OH ATS ATSCP SO PO 2MCost 2MSa…" at bounding box center [341, 326] width 668 height 490
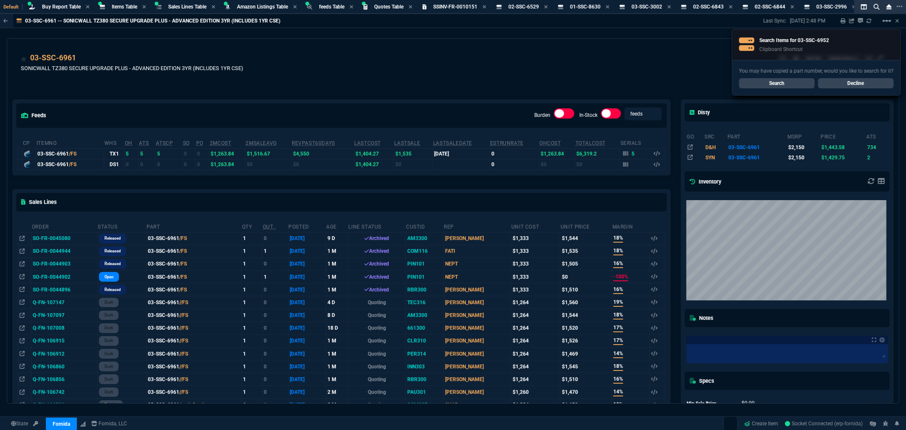
click at [798, 83] on link "Search" at bounding box center [777, 83] width 76 height 10
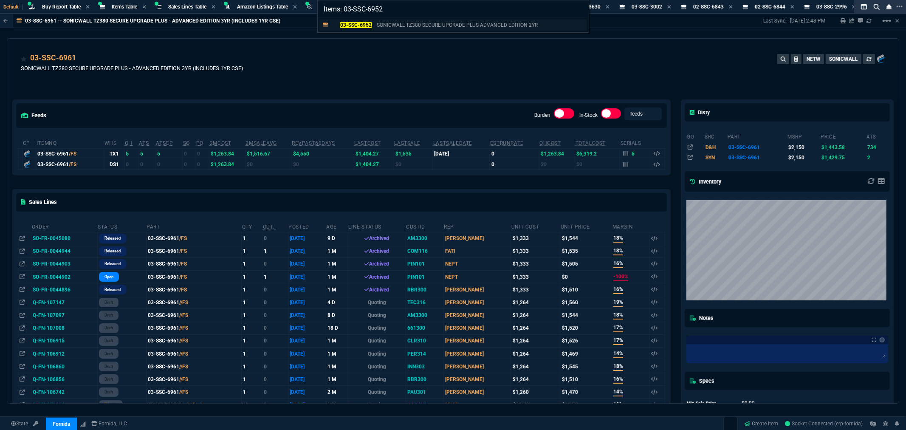
click at [371, 24] on mark "03-SSC-6952" at bounding box center [356, 25] width 32 height 6
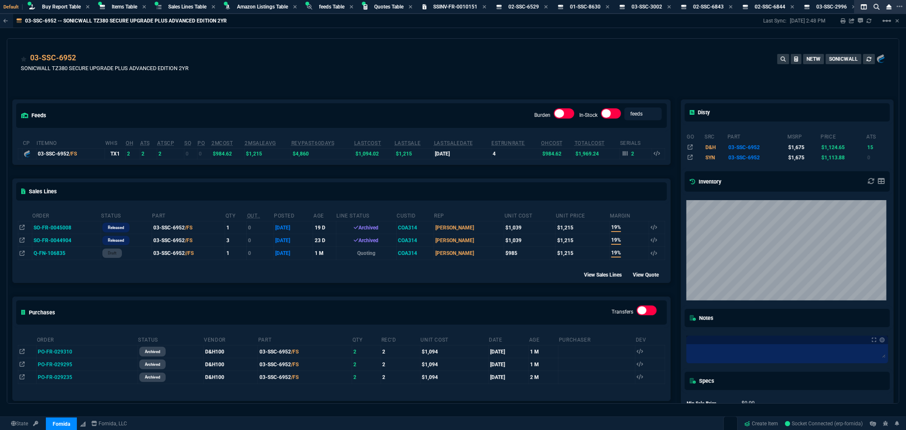
click at [371, 79] on div "03-SSC-6952 SONICWALL TZ380 SECURE UPGRADE PLUS ADVANCED EDITION 2YR NETW SONIC…" at bounding box center [453, 67] width 864 height 30
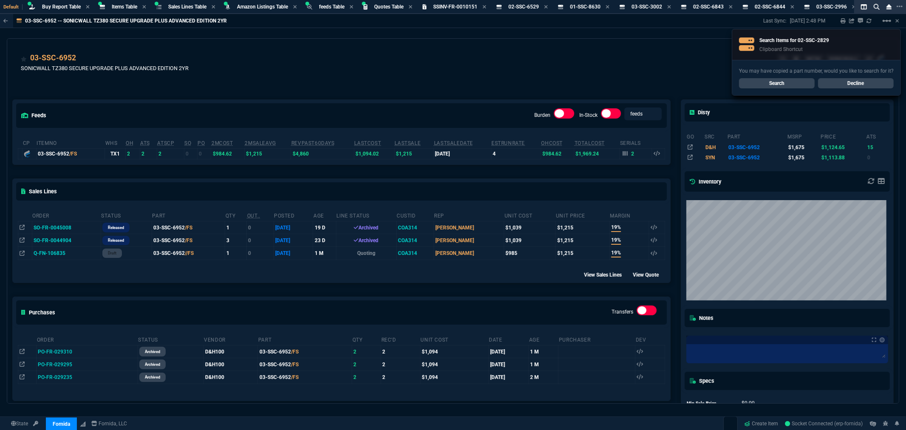
click at [780, 84] on link "Search" at bounding box center [777, 83] width 76 height 10
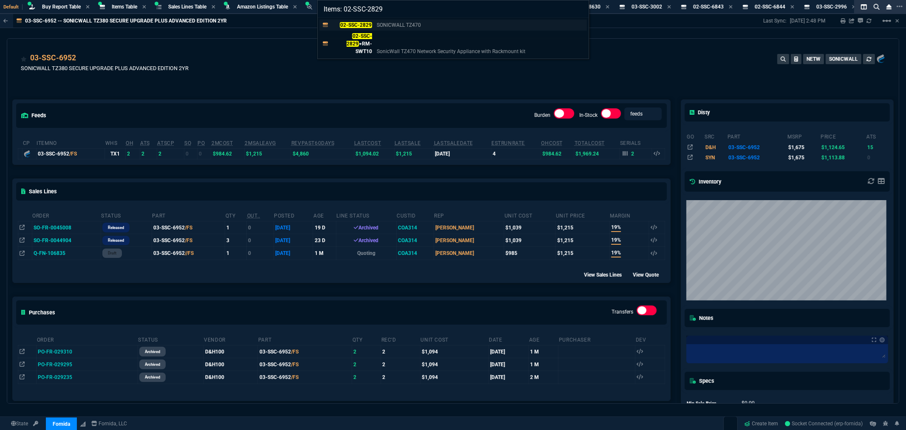
click at [361, 26] on mark "02-SSC-2829" at bounding box center [356, 25] width 32 height 6
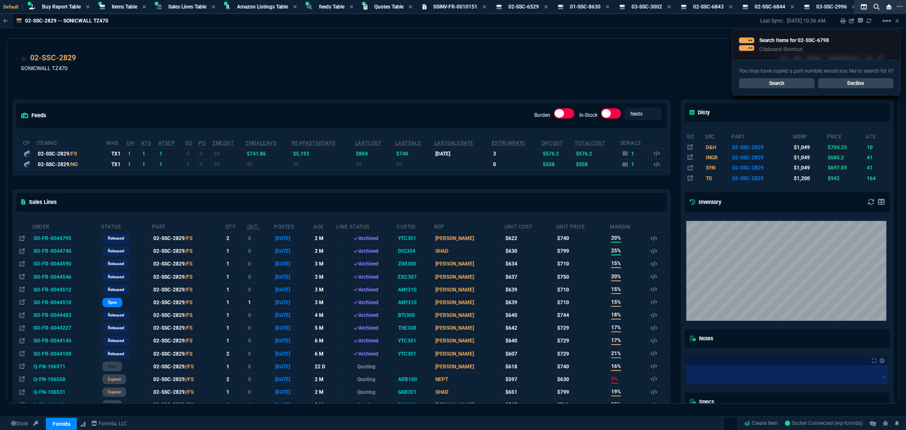
click at [777, 79] on link "Search" at bounding box center [777, 83] width 76 height 10
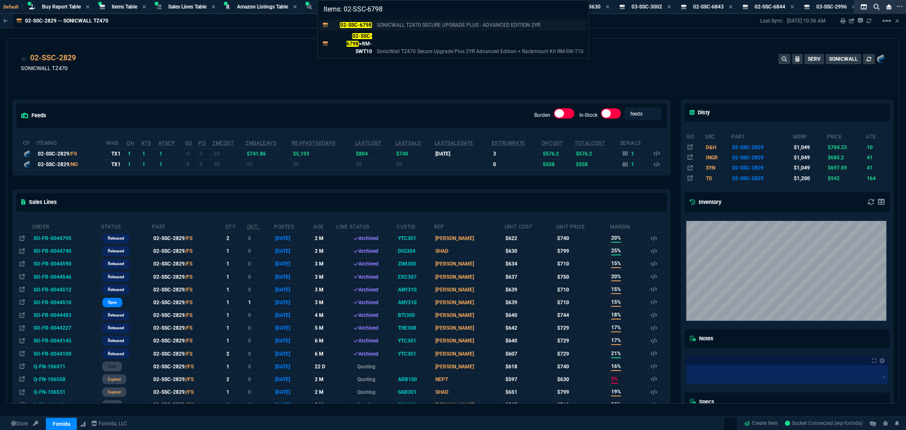
click at [361, 21] on p "02-SSC-6798" at bounding box center [351, 25] width 41 height 8
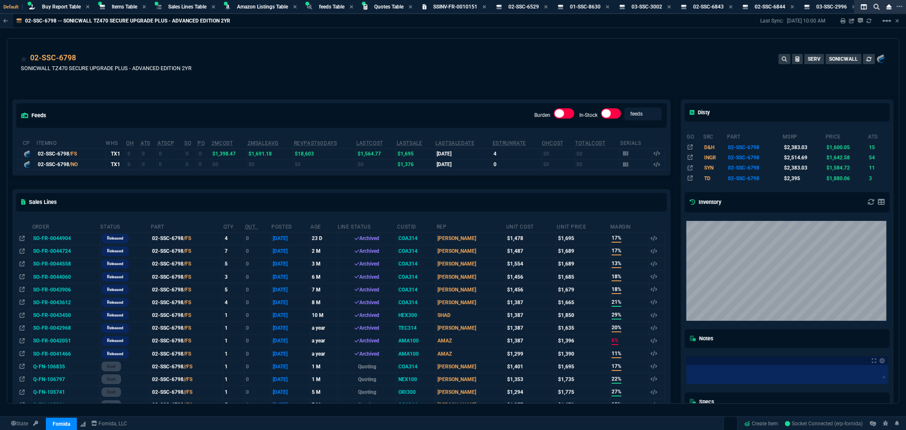
click at [404, 79] on div "02-SSC-6798 SONICWALL TZ470 SECURE UPGRADE PLUS - ADVANCED EDITION 2YR SERV SON…" at bounding box center [453, 220] width 892 height 365
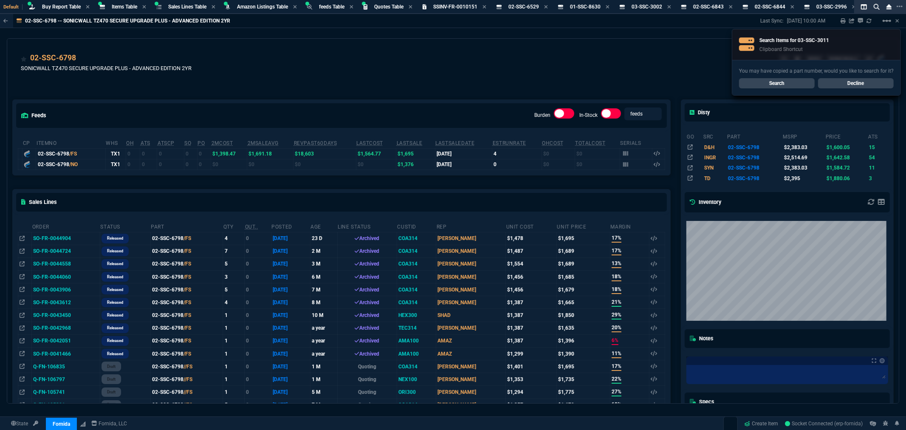
click at [770, 82] on link "Search" at bounding box center [777, 83] width 76 height 10
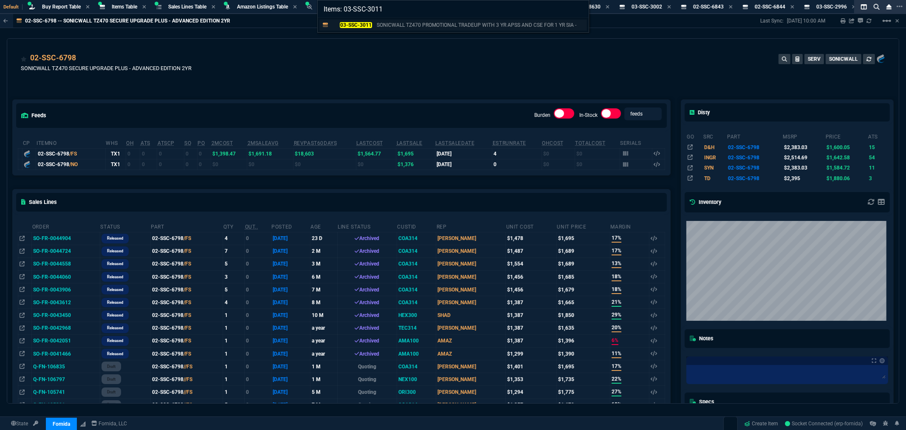
click at [343, 23] on mark "03-SSC-3011" at bounding box center [356, 25] width 32 height 6
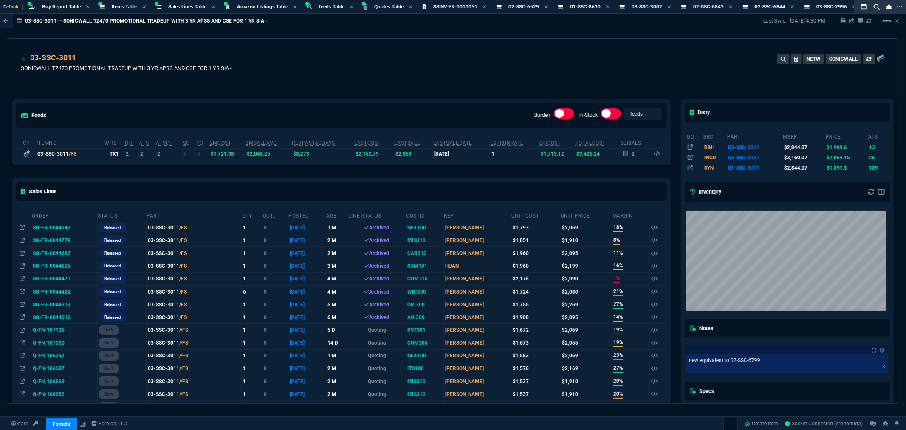
click at [384, 81] on div "03-SSC-3011 SONICWALL TZ470 PROMOTIONAL TRADEUP WITH 3 YR APSS AND CSE FOR 1 YR…" at bounding box center [453, 220] width 892 height 365
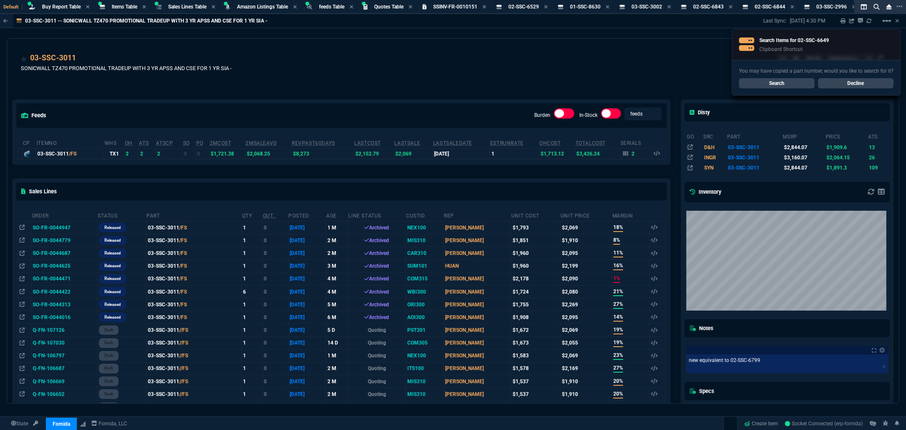
click at [771, 87] on link "Search" at bounding box center [777, 83] width 76 height 10
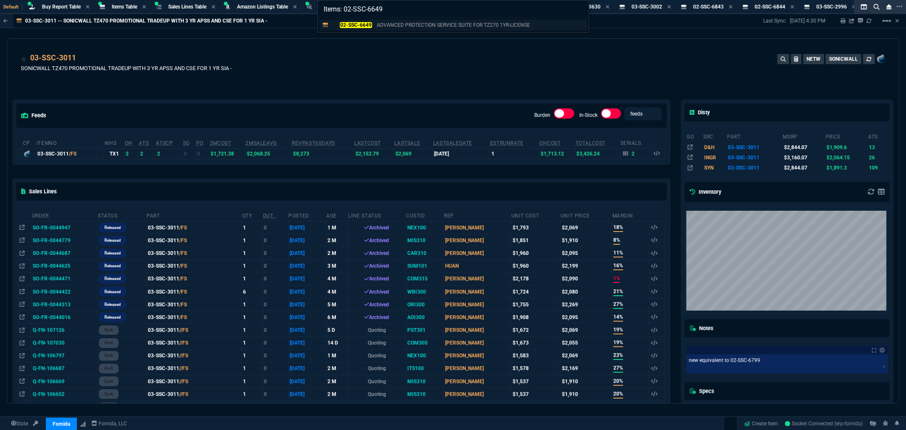
click at [355, 23] on mark "02-SSC-6649" at bounding box center [356, 25] width 32 height 6
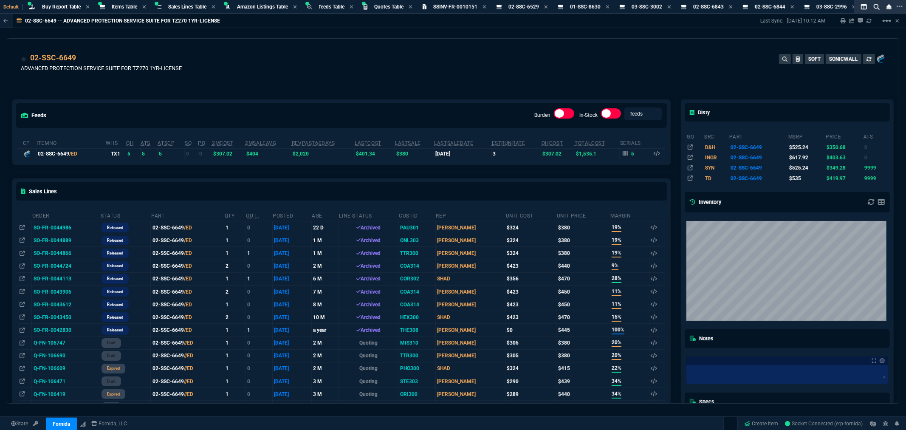
click at [393, 77] on div "02-SSC-6649 ADVANCED PROTECTION SERVICE SUITE FOR TZ270 1YR-LICENSE SOFT SONICW…" at bounding box center [453, 67] width 864 height 30
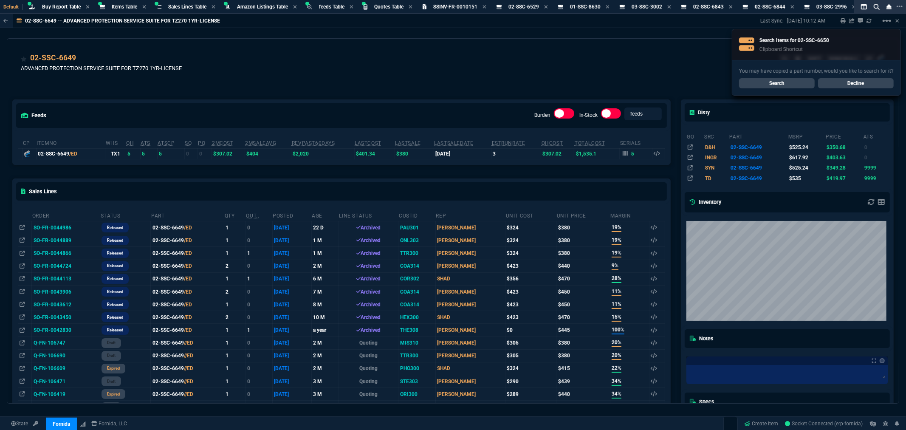
click at [775, 79] on link "Search" at bounding box center [777, 83] width 76 height 10
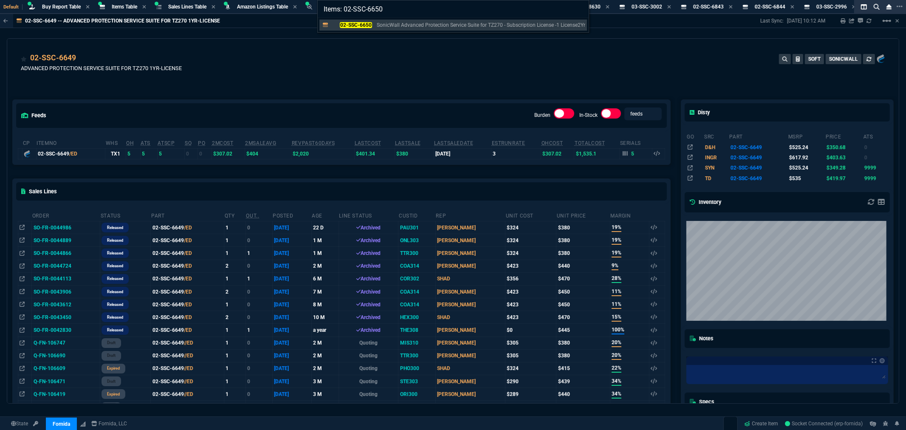
click at [358, 25] on mark "02-SSC-6650" at bounding box center [356, 25] width 32 height 6
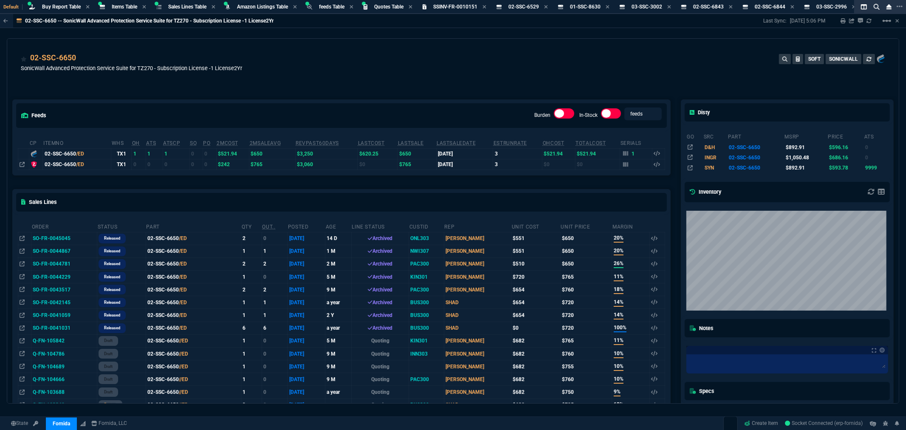
click at [419, 70] on div "02-SSC-6650 SonicWall Advanced Protection Service Suite for TZ270 - Subscriptio…" at bounding box center [453, 67] width 864 height 30
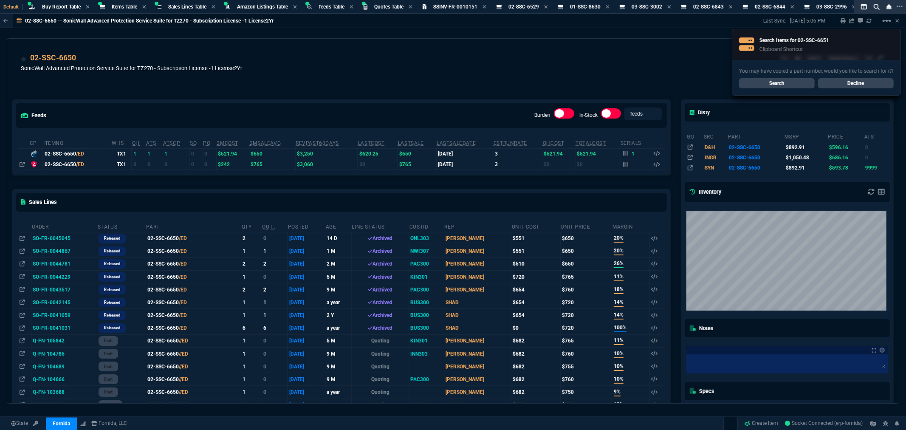
click at [783, 85] on link "Search" at bounding box center [777, 83] width 76 height 10
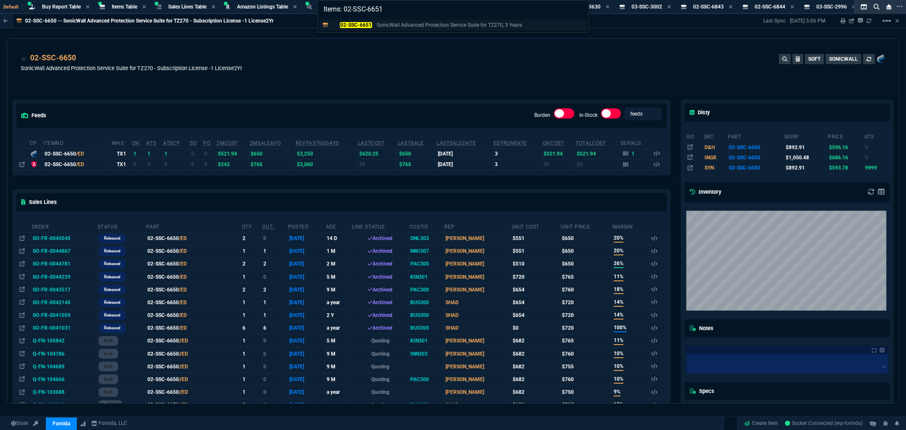
click at [368, 24] on mark "02-SSC-6651" at bounding box center [356, 25] width 32 height 6
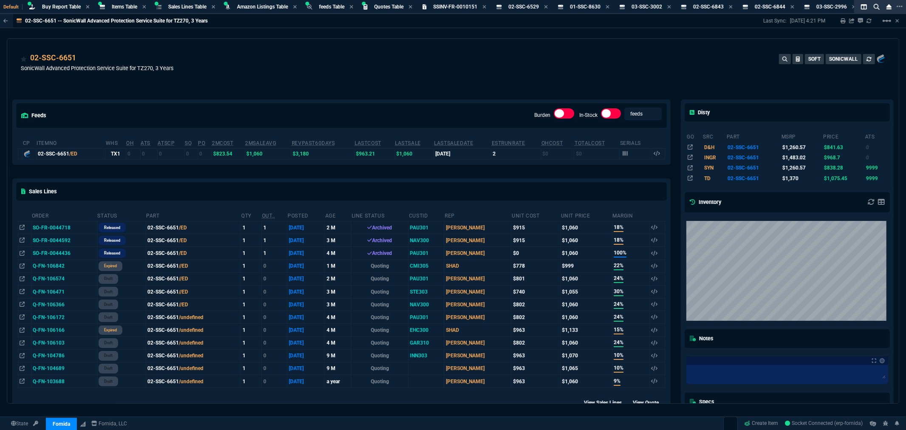
click at [373, 69] on div "02-SSC-6651 SonicWall Advanced Protection Service Suite for TZ270, 3 Years SOFT…" at bounding box center [453, 67] width 864 height 30
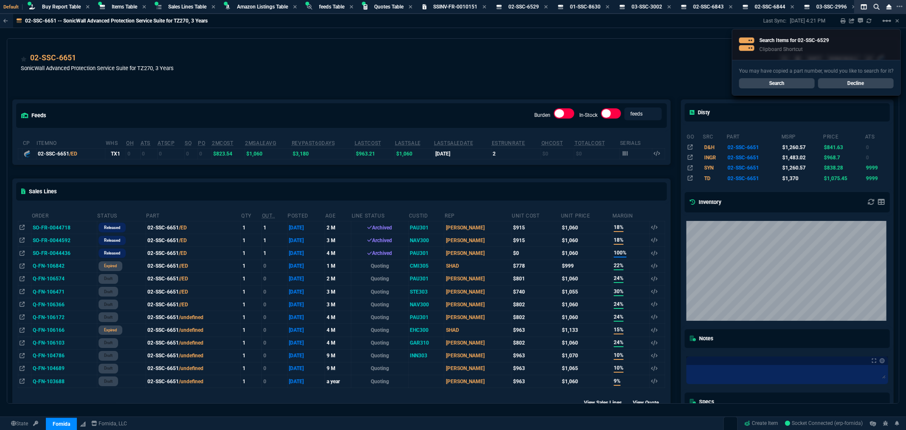
click at [771, 83] on link "Search" at bounding box center [777, 83] width 76 height 10
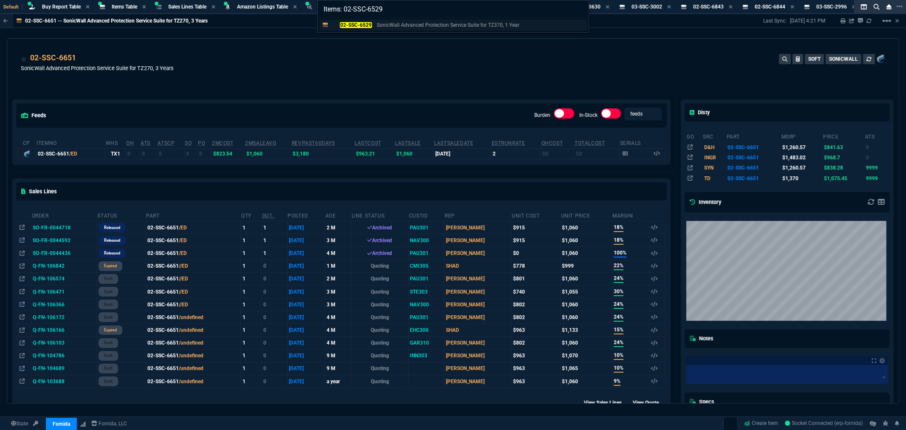
click at [364, 24] on mark "02-SSC-6529" at bounding box center [356, 25] width 32 height 6
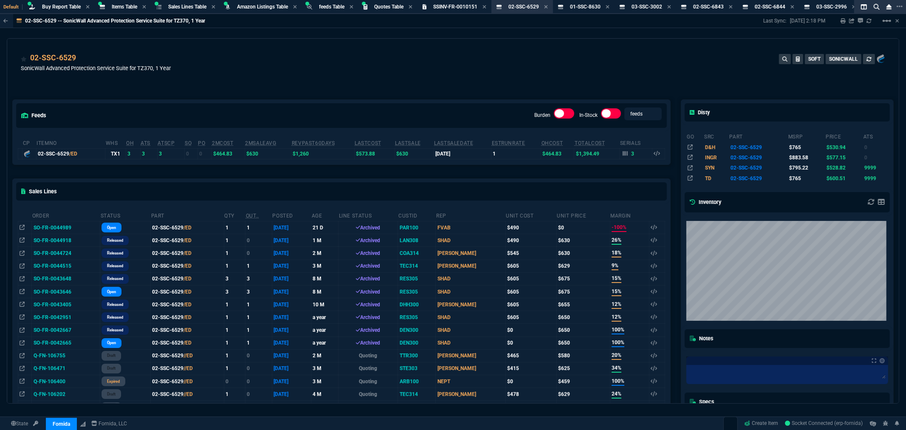
click at [318, 90] on div "feeds Burden In-Stock feeds prices cp ItemNo WHS OH ATS ATSCP SO PO 2MCost 2MSa…" at bounding box center [341, 384] width 668 height 607
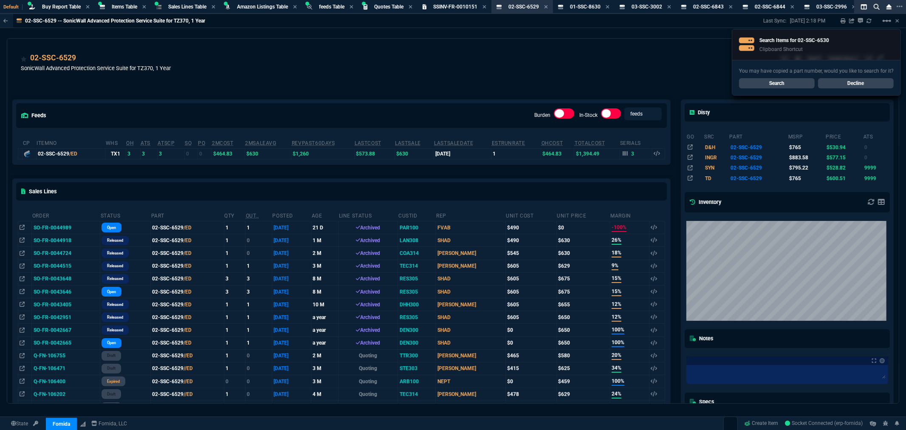
click at [784, 82] on link "Search" at bounding box center [777, 83] width 76 height 10
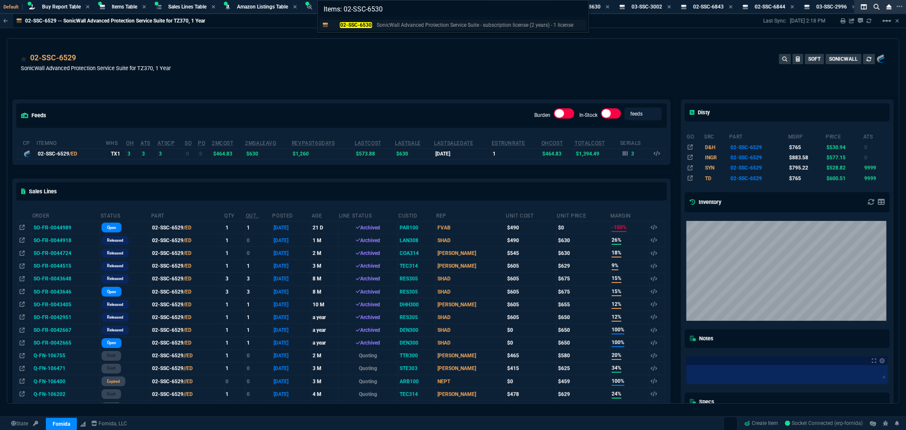
click at [367, 26] on mark "02-SSC-6530" at bounding box center [356, 25] width 32 height 6
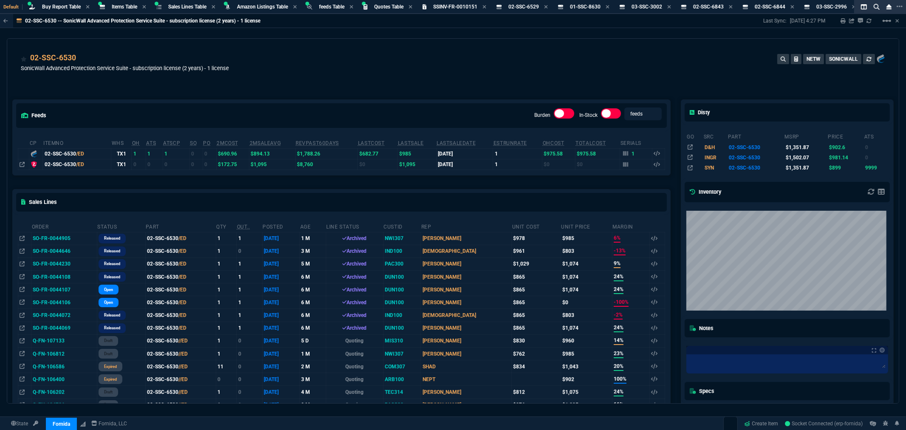
click at [404, 98] on div "feeds Burden In-Stock feeds prices cp ItemNo WHS OH ATS ATSCP SO PO 2MCost 2MSa…" at bounding box center [341, 402] width 668 height 643
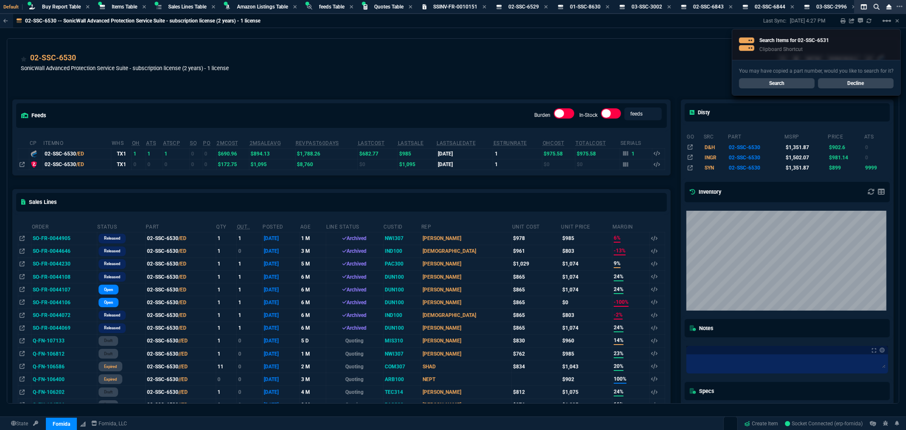
click at [776, 82] on link "Search" at bounding box center [777, 83] width 76 height 10
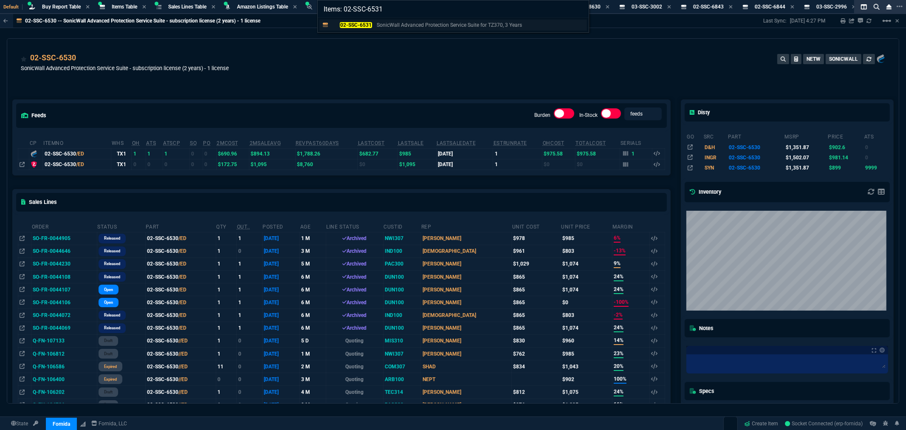
click at [371, 25] on p "02-SSC-6531" at bounding box center [351, 25] width 41 height 8
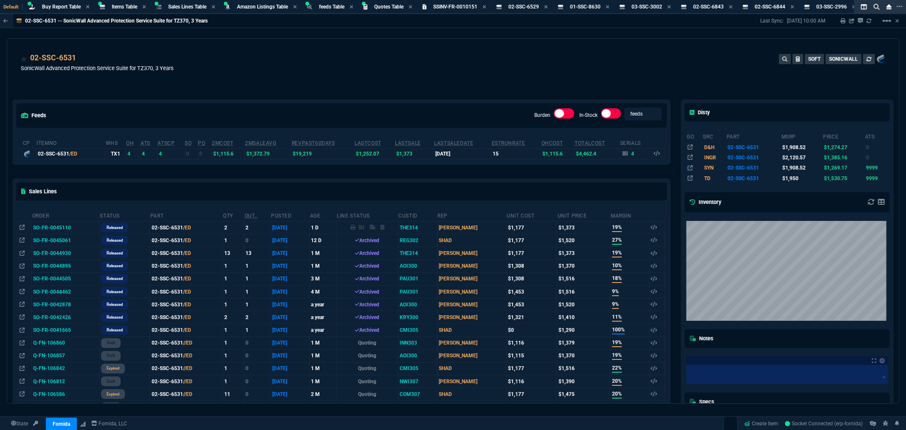
click at [490, 88] on div "feeds Burden In-Stock feeds prices cp ItemNo WHS OH ATS ATSCP SO PO 2MCost 2MSa…" at bounding box center [341, 378] width 668 height 594
click at [247, 43] on div "02-SSC-6531 SonicWall Advanced Protection Service Suite for TZ370, 3 Years SOFT…" at bounding box center [452, 64] width 891 height 51
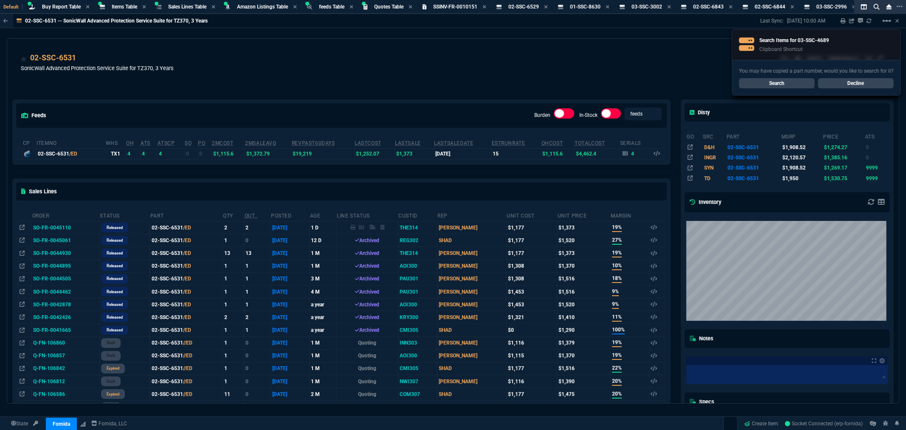
click at [762, 83] on link "Search" at bounding box center [777, 83] width 76 height 10
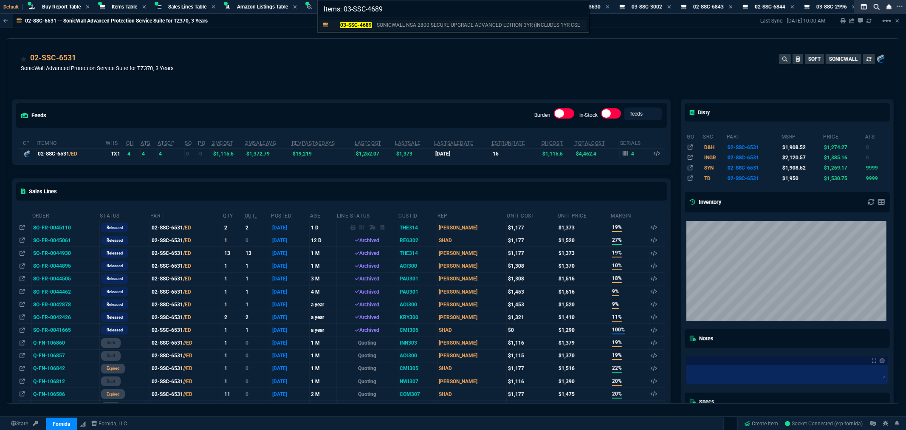
click at [364, 25] on mark "03-SSC-4689" at bounding box center [356, 25] width 32 height 6
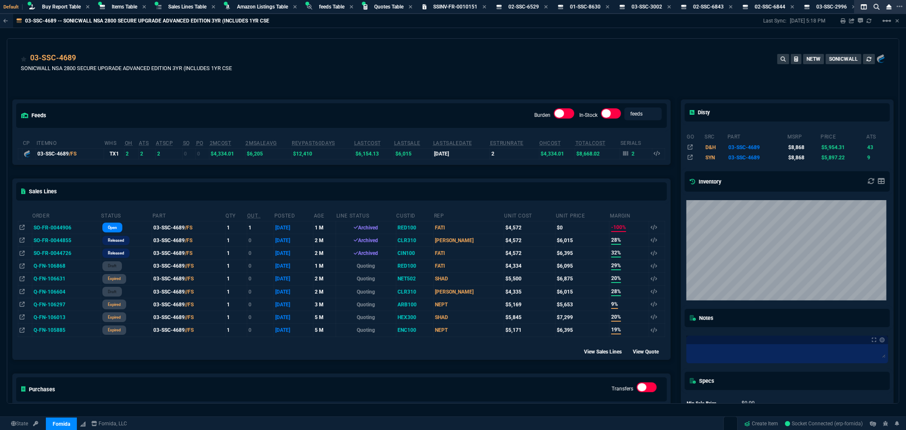
click at [434, 82] on div "feeds Burden In-Stock feeds prices cp ItemNo WHS OH ATS ATSCP SO PO 2MCost 2MSa…" at bounding box center [341, 275] width 668 height 389
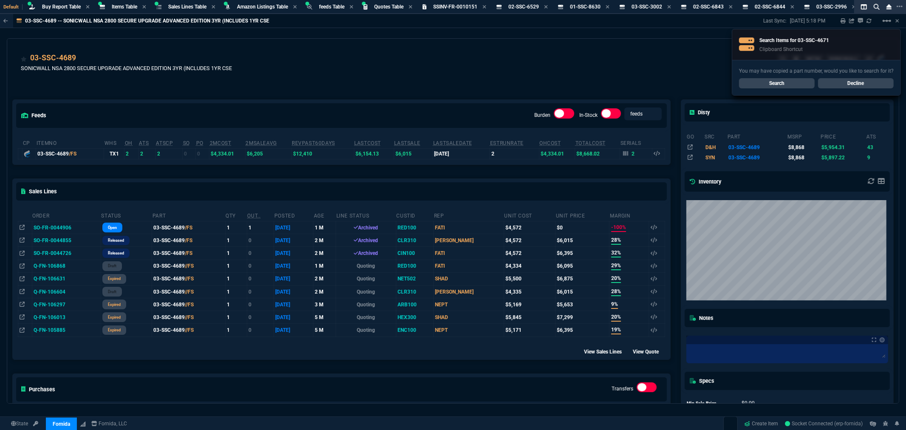
click at [768, 83] on link "Search" at bounding box center [777, 83] width 76 height 10
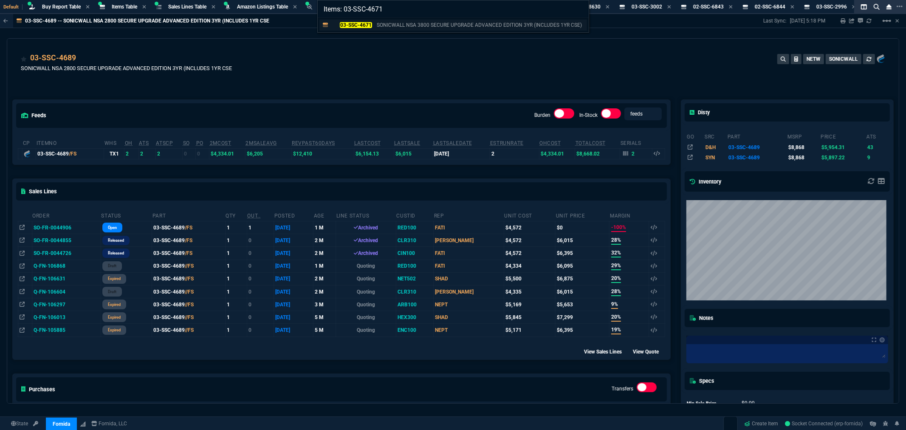
click at [358, 25] on mark "03-SSC-4671" at bounding box center [356, 25] width 32 height 6
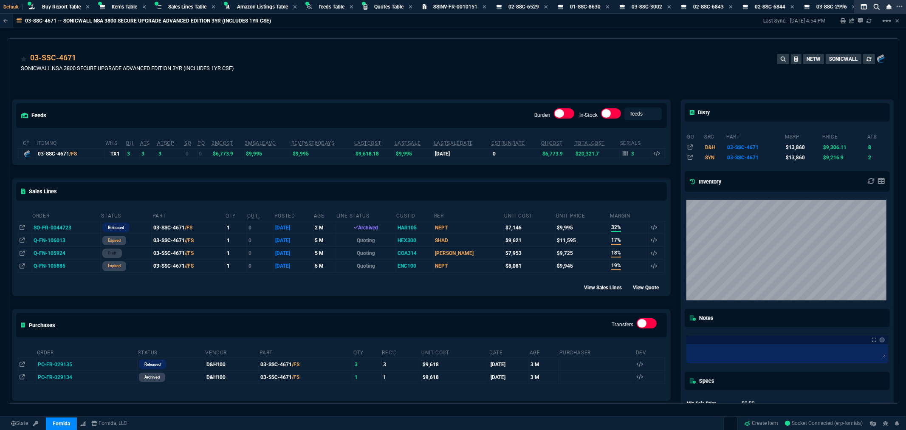
click at [413, 58] on div "03-SSC-4671 SONICWALL NSA 3800 SECURE UPGRADE ADVANCED EDITION 3YR (INCLUDES 1Y…" at bounding box center [453, 67] width 864 height 30
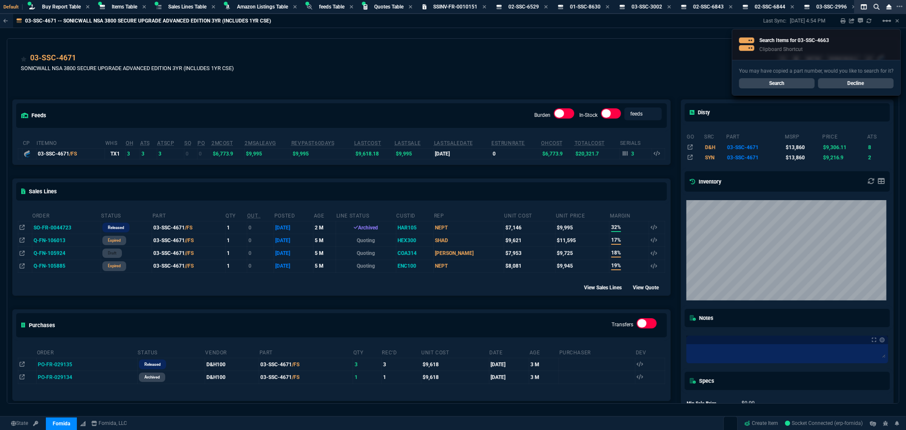
click at [767, 81] on link "Search" at bounding box center [777, 83] width 76 height 10
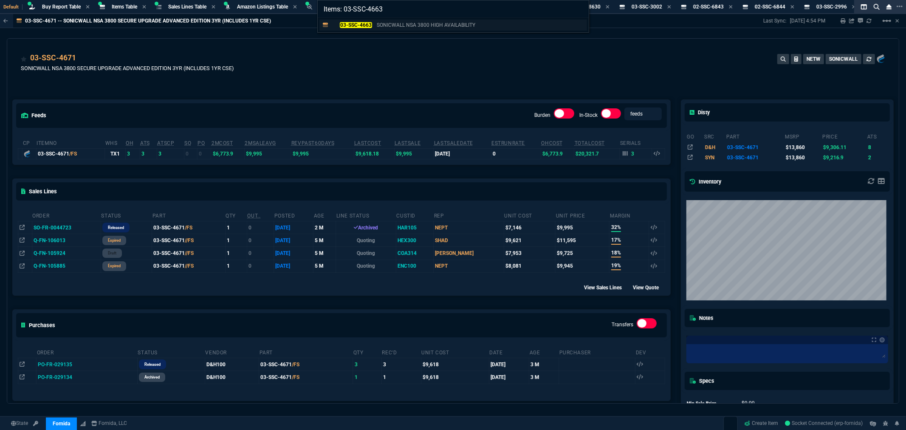
click at [358, 26] on mark "03-SSC-4663" at bounding box center [356, 25] width 32 height 6
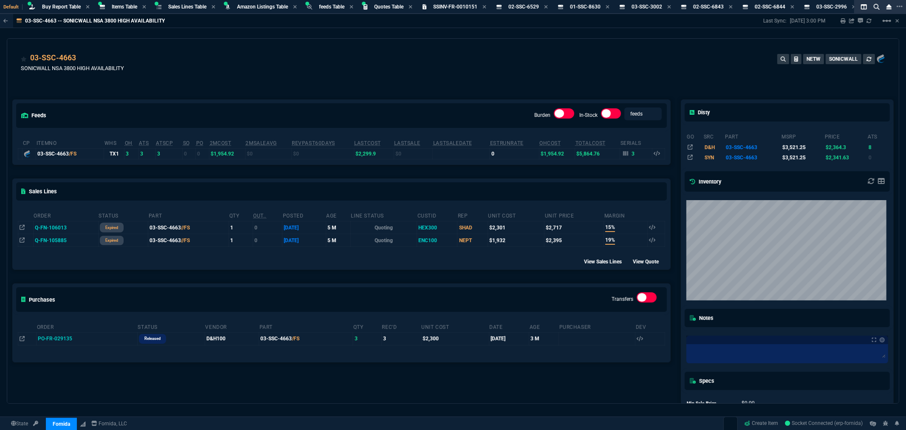
click at [407, 86] on div "feeds Burden In-Stock feeds prices cp ItemNo WHS OH ATS ATSCP SO PO 2MCost 2MSa…" at bounding box center [341, 273] width 668 height 384
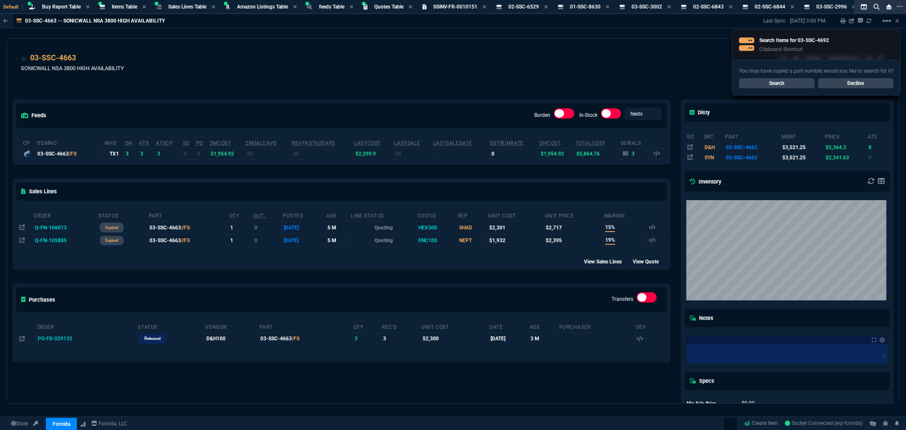
click at [763, 85] on link "Search" at bounding box center [777, 83] width 76 height 10
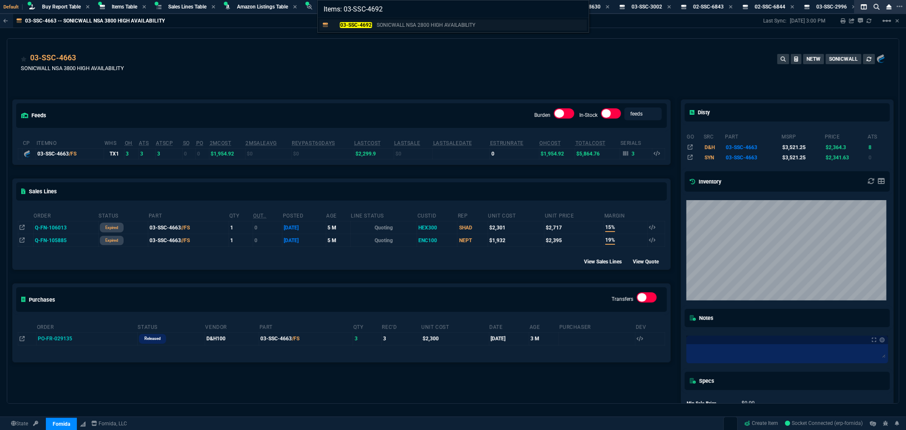
click at [359, 20] on link "03-SSC-4692 SONICWALL NSA 2800 HIGH AVAILABILITY" at bounding box center [453, 25] width 268 height 11
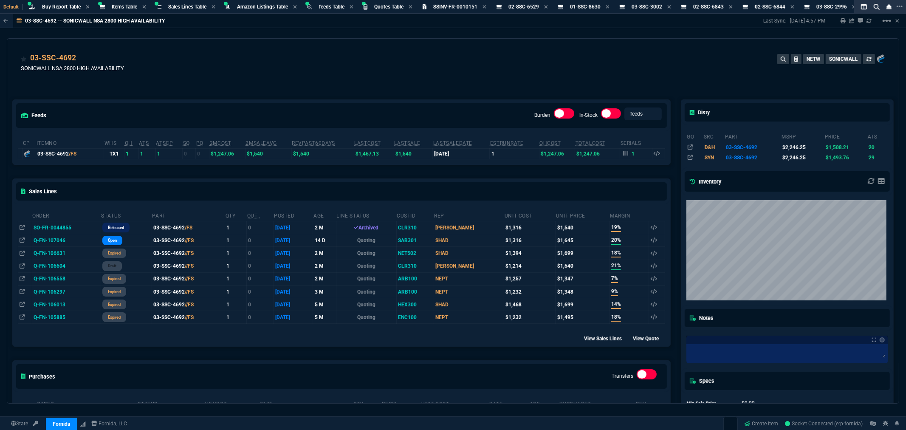
click at [307, 76] on div "03-SSC-4692 SONICWALL NSA 2800 HIGH AVAILABILITY NETW SONICWALL" at bounding box center [453, 67] width 864 height 30
click at [609, 6] on icon at bounding box center [608, 6] width 4 height 5
click at [547, 7] on div "02-SSC-6529 Item" at bounding box center [527, 6] width 39 height 7
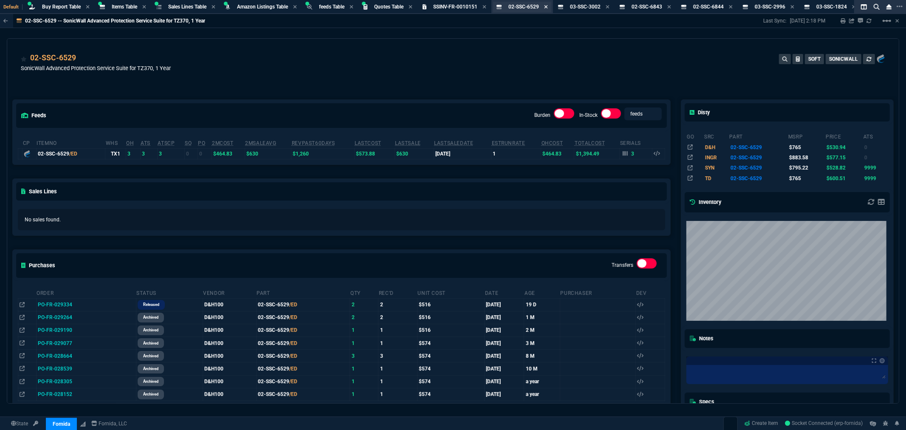
click at [547, 6] on icon at bounding box center [545, 6] width 3 height 3
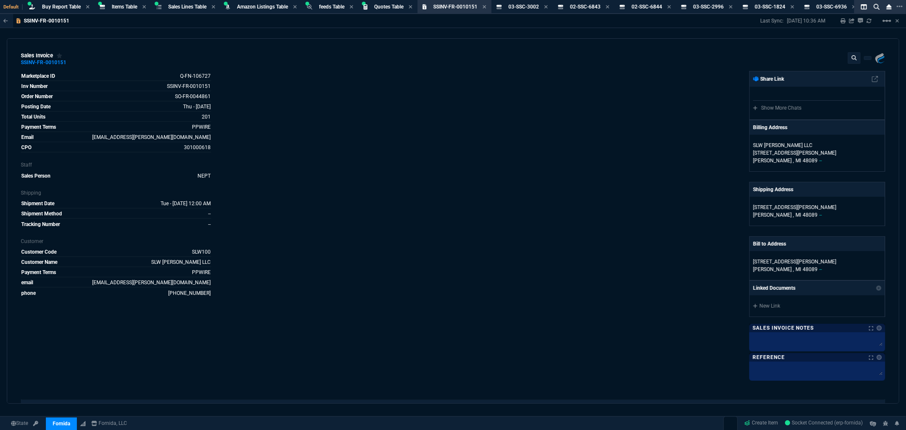
click at [547, 6] on icon at bounding box center [545, 6] width 3 height 3
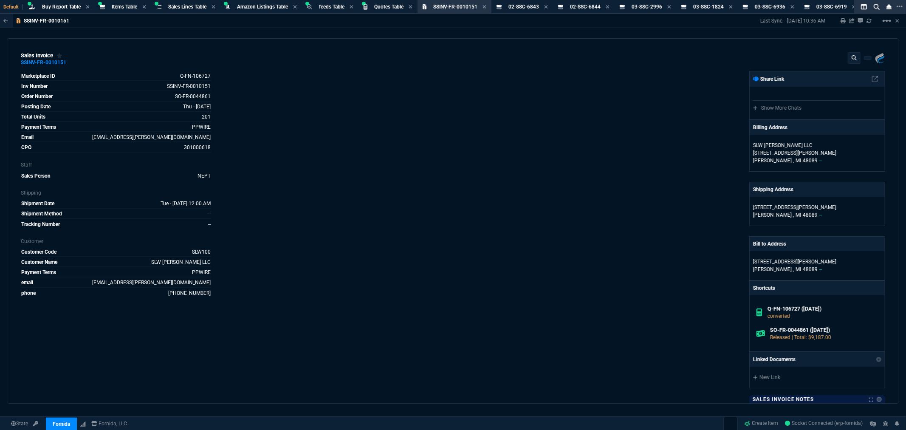
click at [547, 6] on icon at bounding box center [545, 6] width 3 height 3
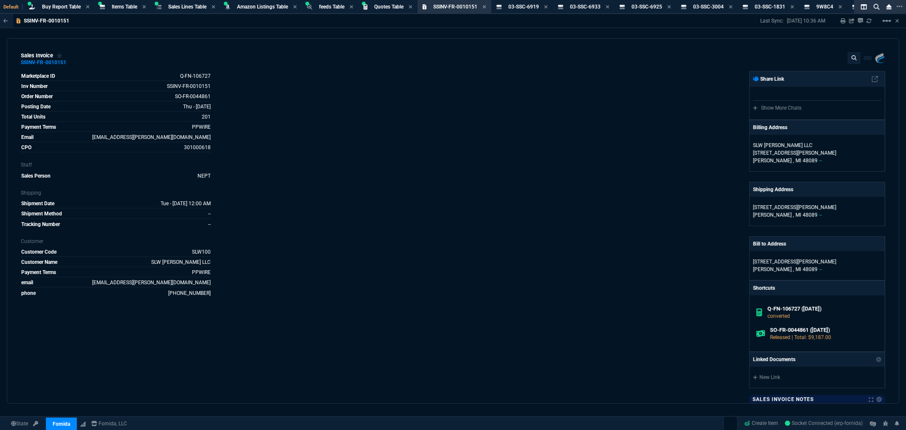
click at [547, 6] on icon at bounding box center [545, 6] width 3 height 3
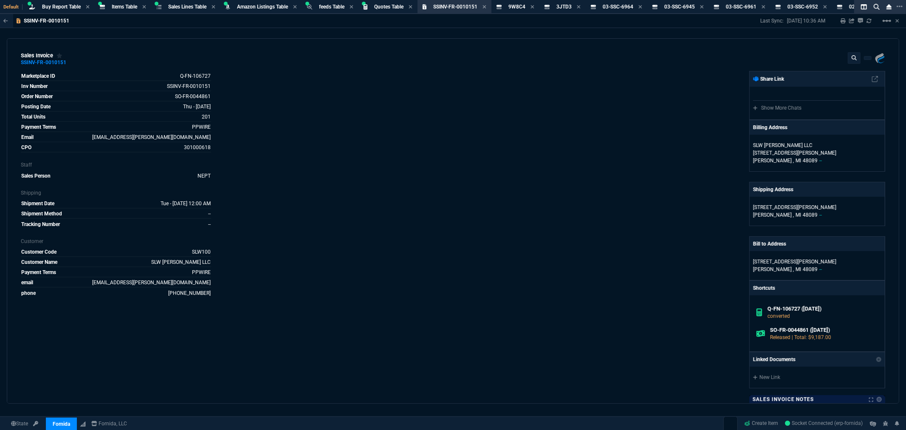
click at [550, 6] on icon at bounding box center [546, 7] width 5 height 5
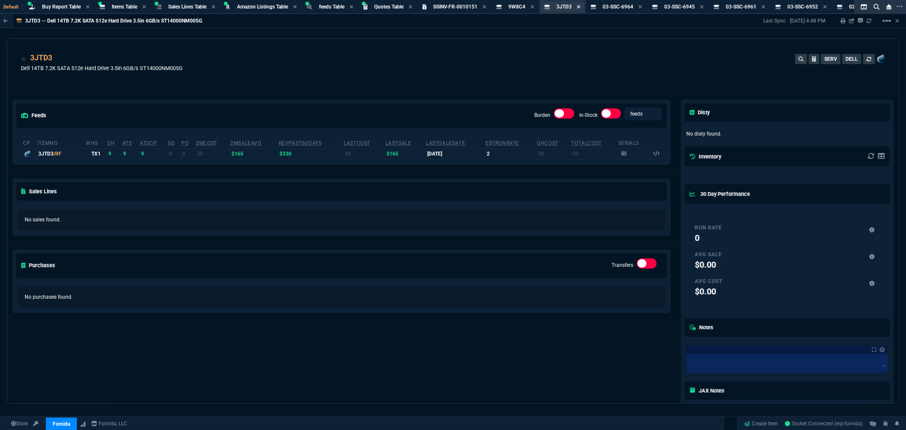
click at [580, 6] on icon at bounding box center [578, 6] width 3 height 3
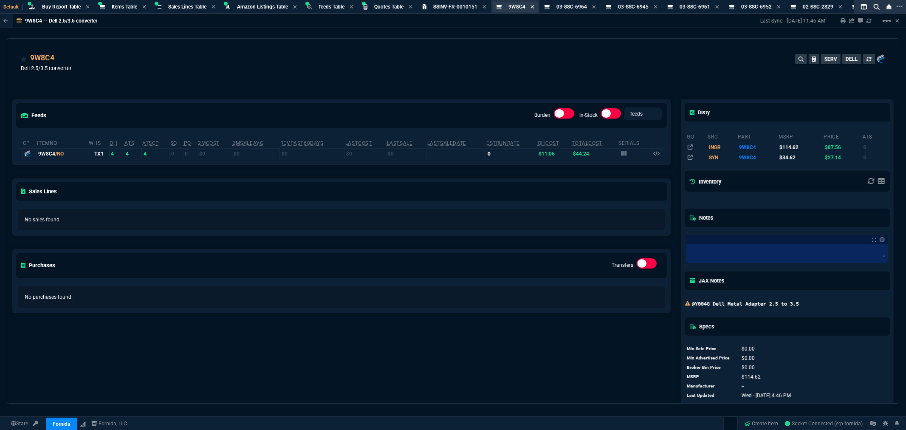
click at [534, 7] on icon at bounding box center [532, 6] width 4 height 5
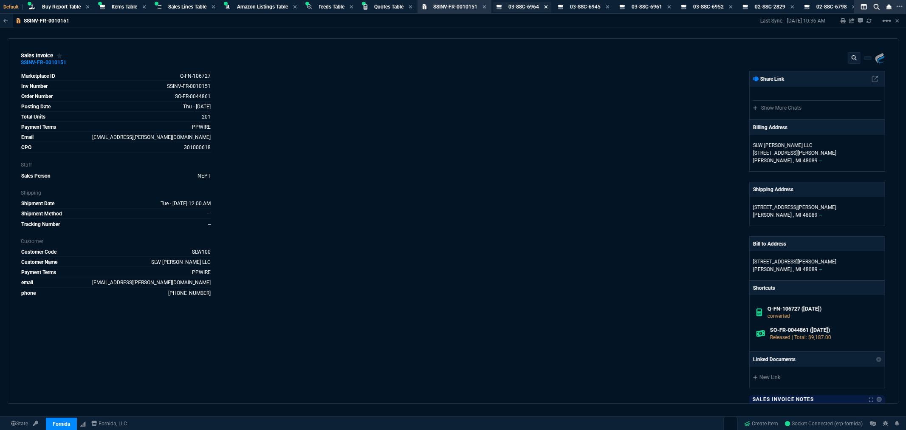
click at [547, 7] on icon at bounding box center [545, 6] width 3 height 3
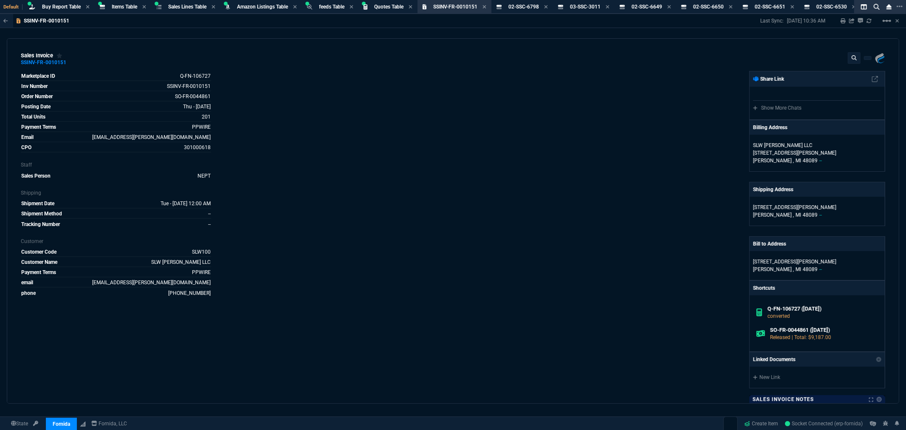
click at [547, 7] on icon at bounding box center [545, 6] width 3 height 3
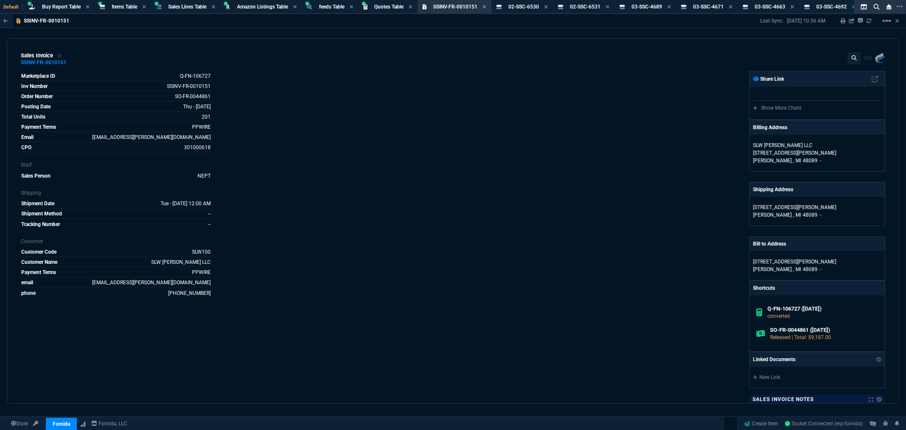
click at [547, 7] on icon at bounding box center [545, 6] width 3 height 3
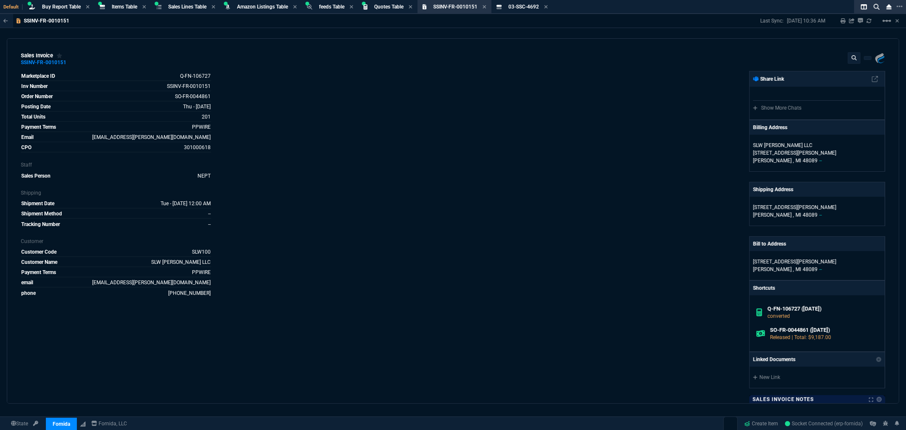
click at [547, 7] on icon at bounding box center [545, 6] width 3 height 3
click at [486, 6] on icon at bounding box center [484, 6] width 4 height 5
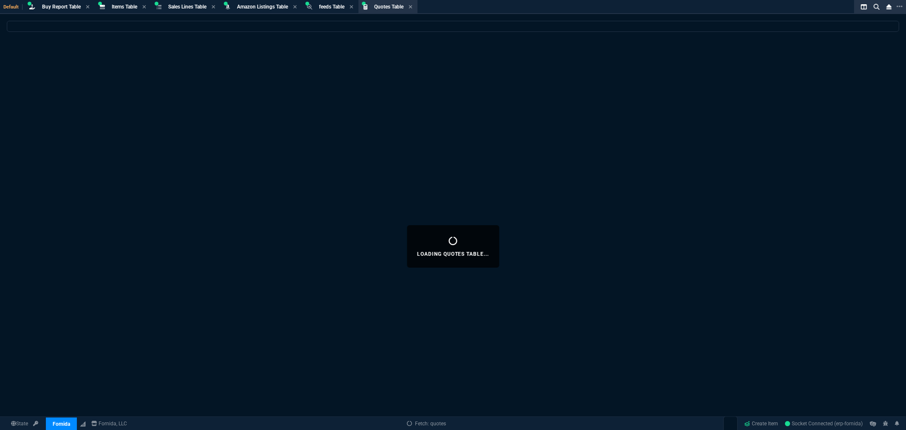
select select
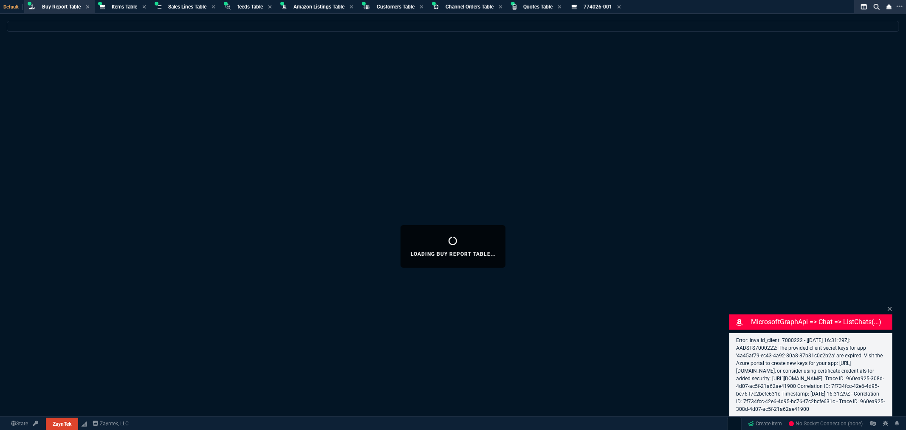
select select "8: NEPT"
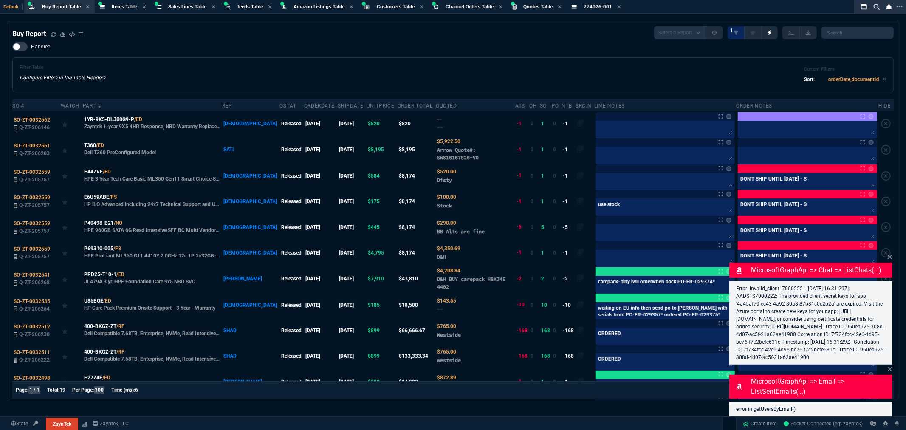
click at [252, 57] on div "Filter Table Configure Filters in the Table Headers Current Filters Sort: order…" at bounding box center [452, 74] width 881 height 35
click at [257, 56] on div "Handled Filter Table Configure Filters in the Table Headers Current Filters Sor…" at bounding box center [452, 67] width 881 height 50
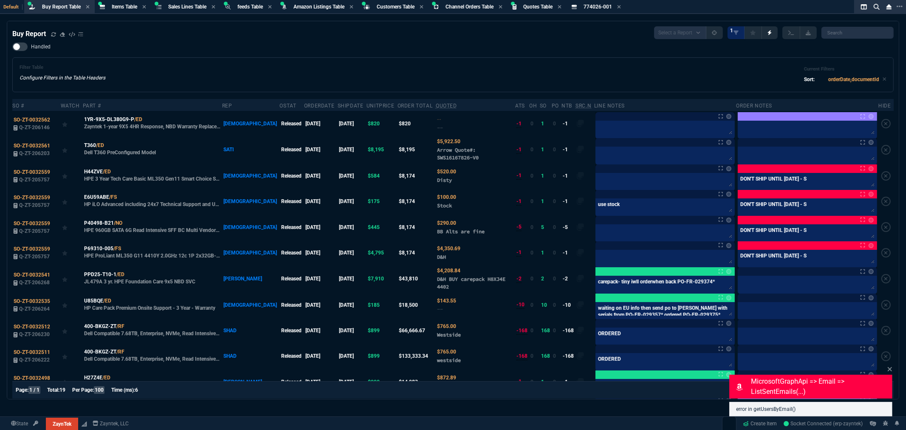
click at [257, 56] on div "Handled Filter Table Configure Filters in the Table Headers Current Filters Sor…" at bounding box center [452, 67] width 881 height 50
